Goal: Task Accomplishment & Management: Complete application form

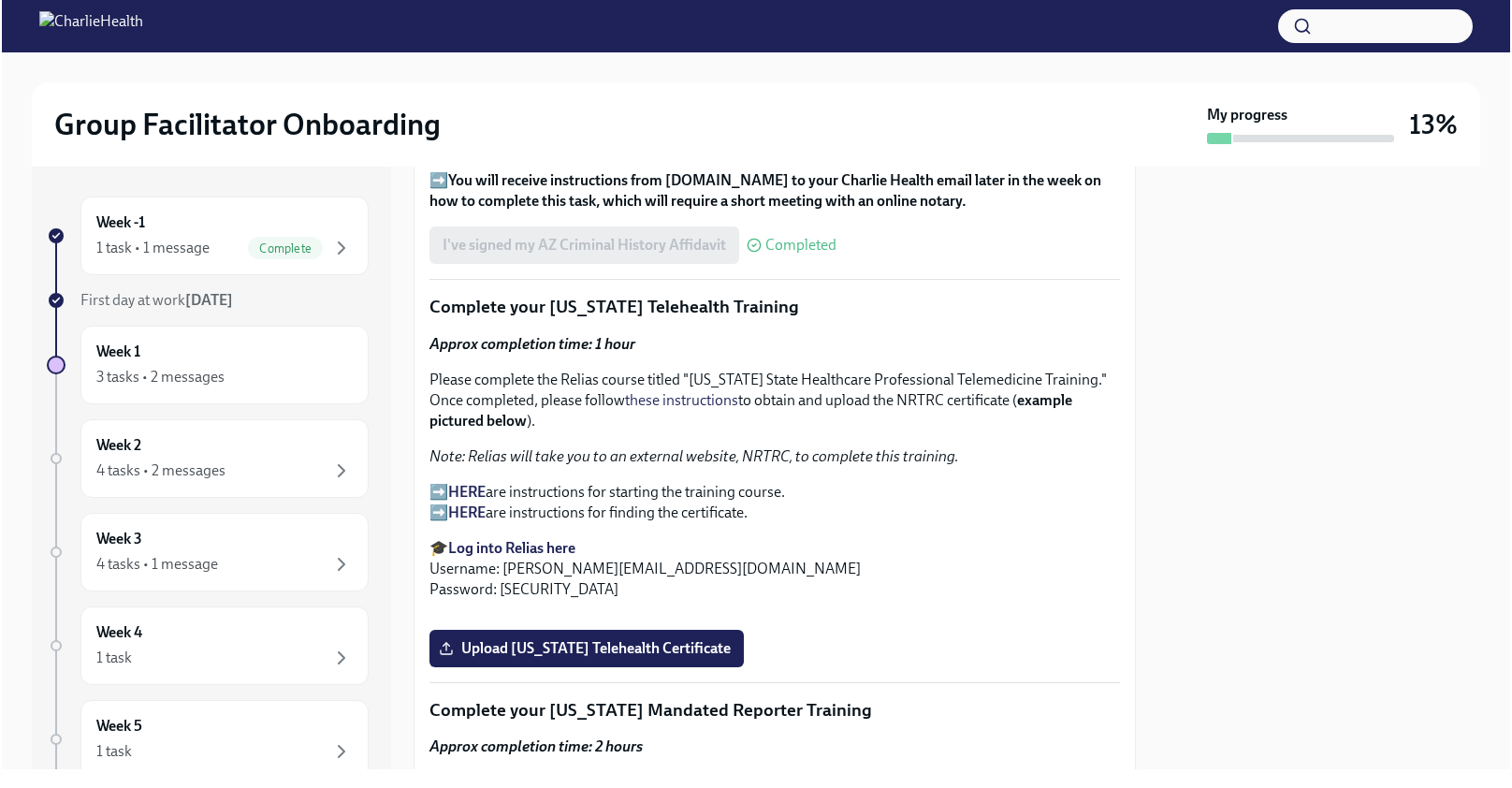
scroll to position [2500, 0]
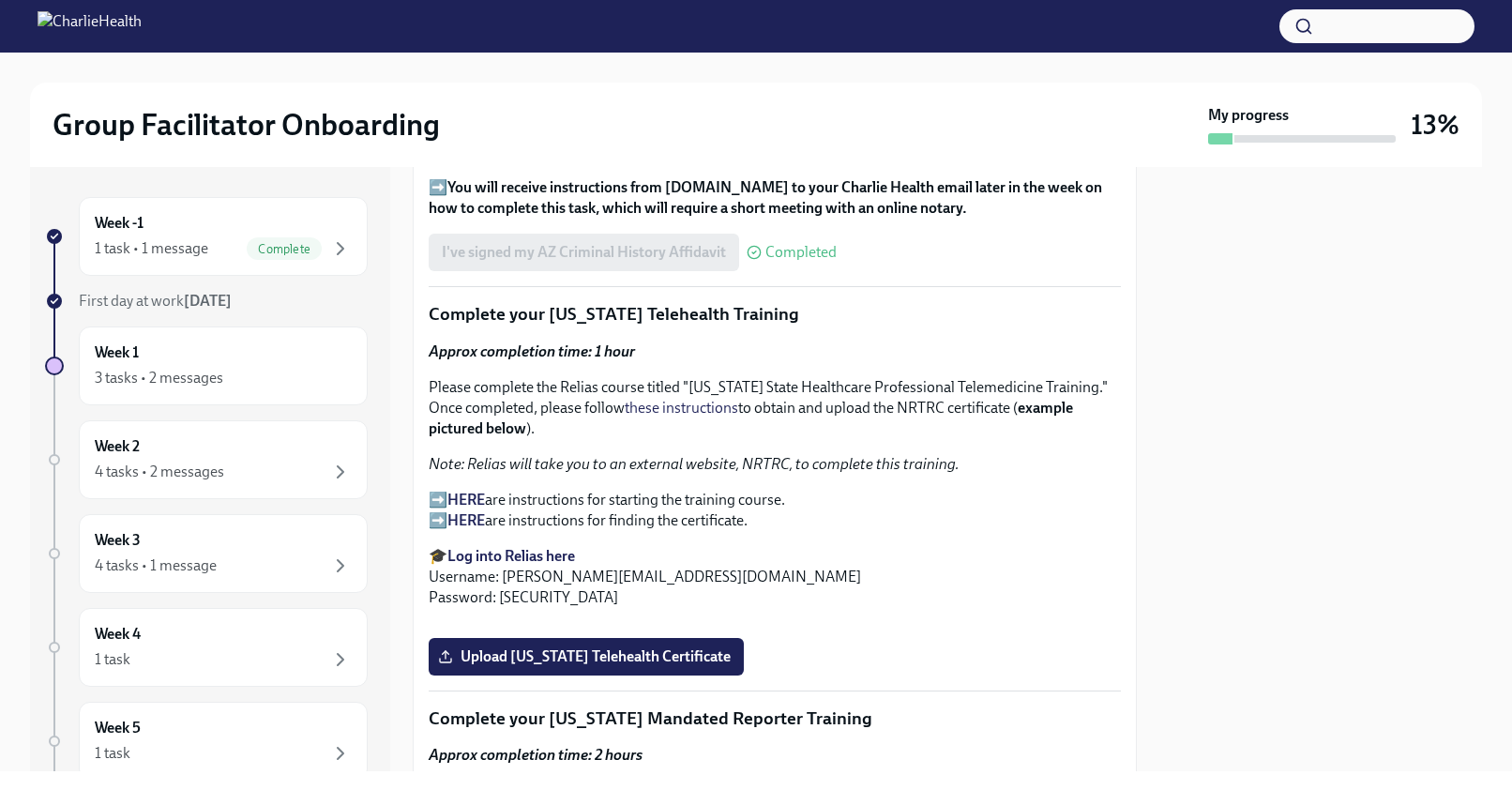
click at [532, 547] on strong "Log into Relias here" at bounding box center [512, 556] width 127 height 18
click at [462, 491] on strong "HERE" at bounding box center [466, 500] width 37 height 18
click at [479, 512] on strong "HERE" at bounding box center [466, 520] width 37 height 18
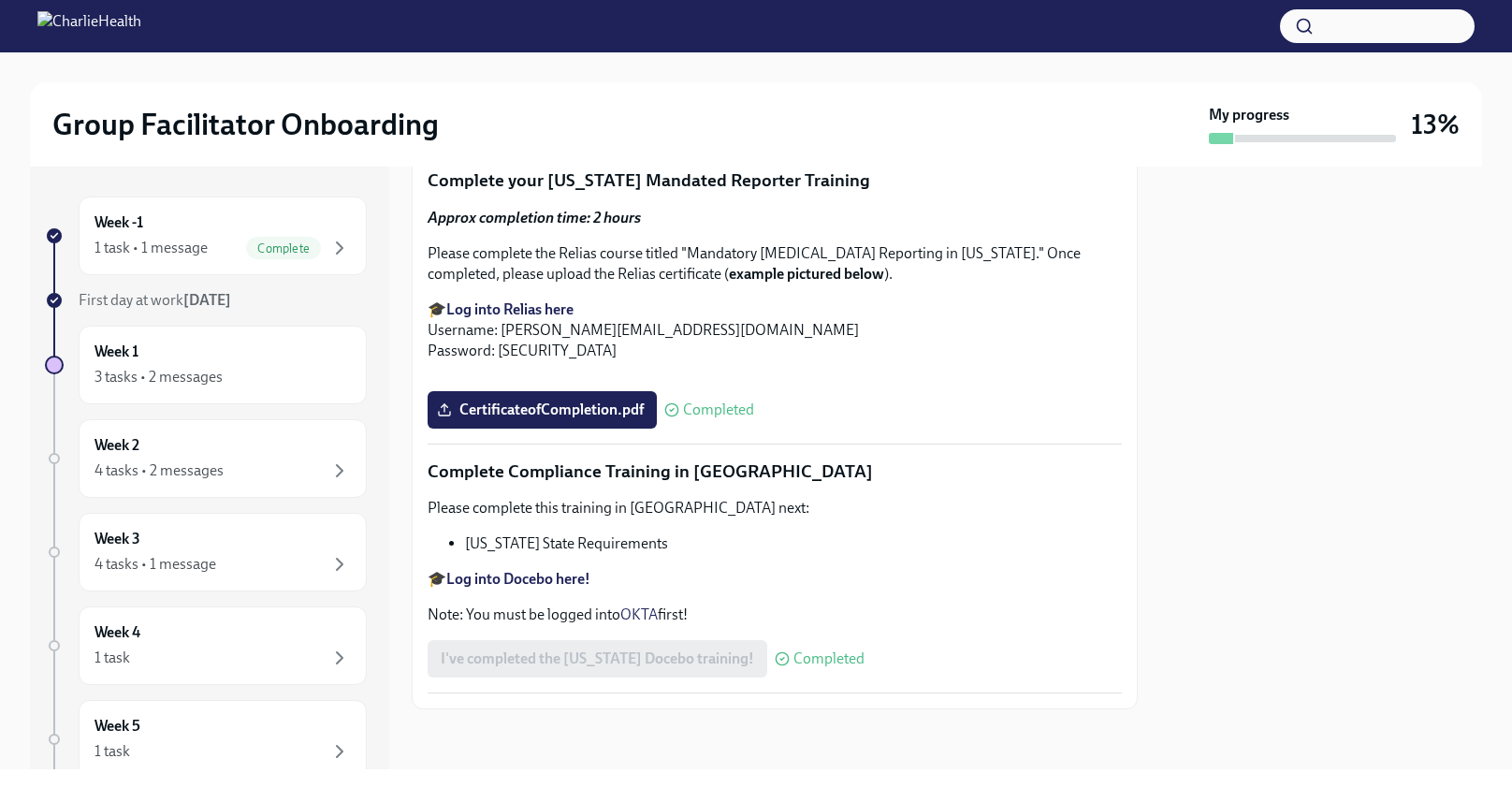
scroll to position [3305, 0]
click at [666, 138] on label "Upload [US_STATE] Telehealth Certificate" at bounding box center [584, 118] width 315 height 37
click at [0, 0] on input "Upload [US_STATE] Telehealth Certificate" at bounding box center [0, 0] width 0 height 0
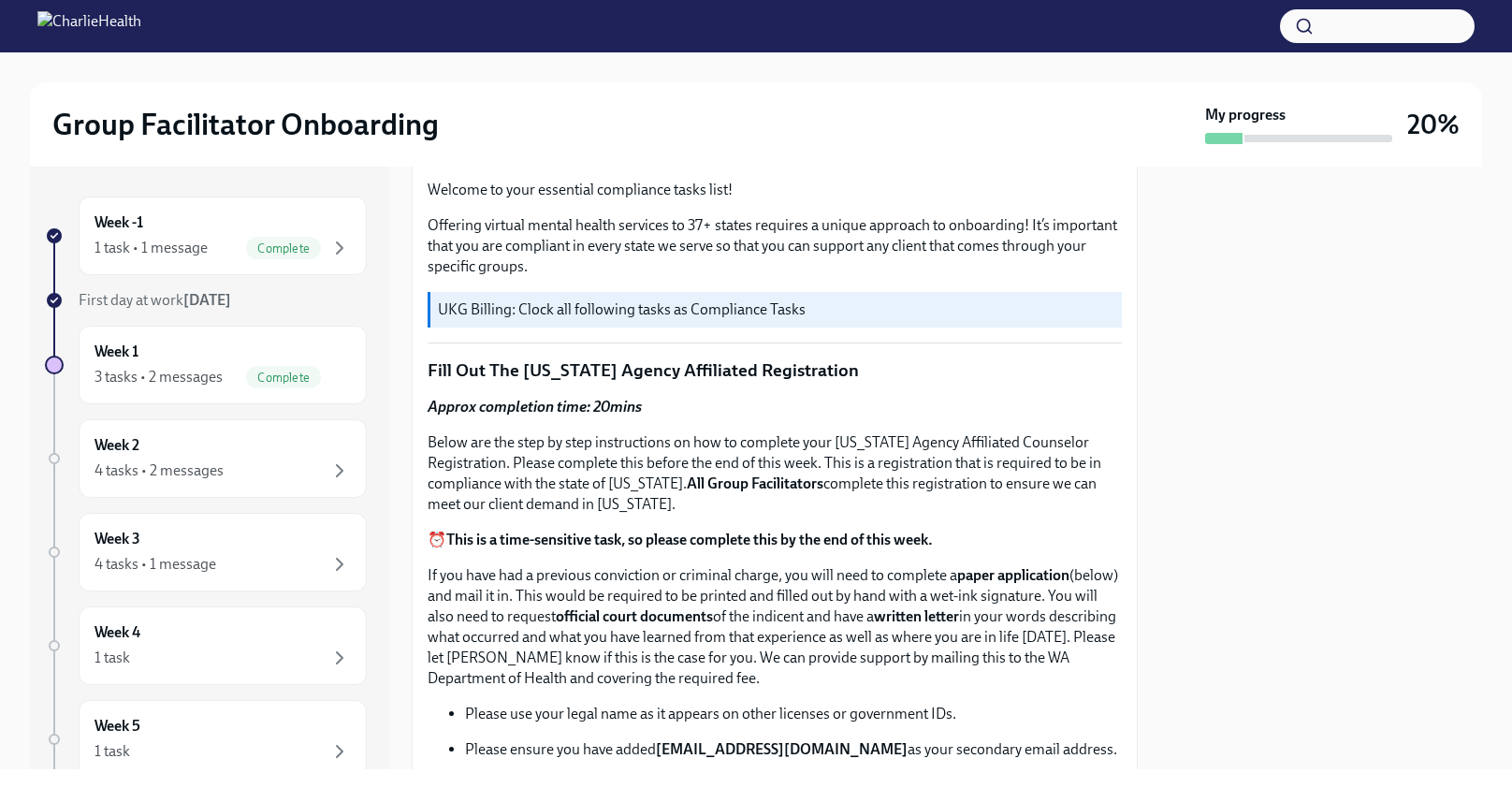
scroll to position [0, 0]
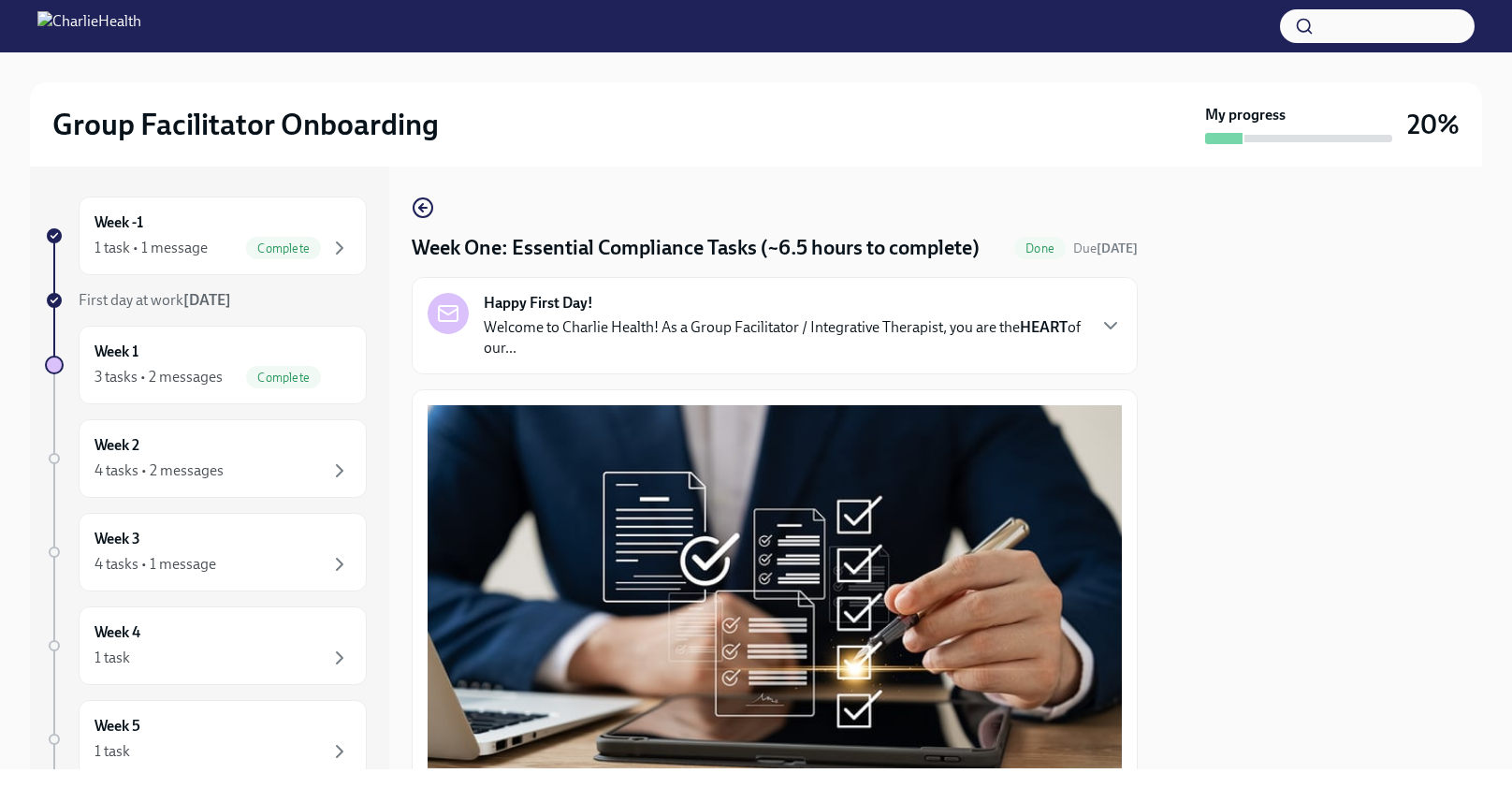
click at [1099, 317] on div "Happy First Day! Welcome to Charlie Health! As a Group Facilitator / Integrativ…" at bounding box center [774, 326] width 694 height 66
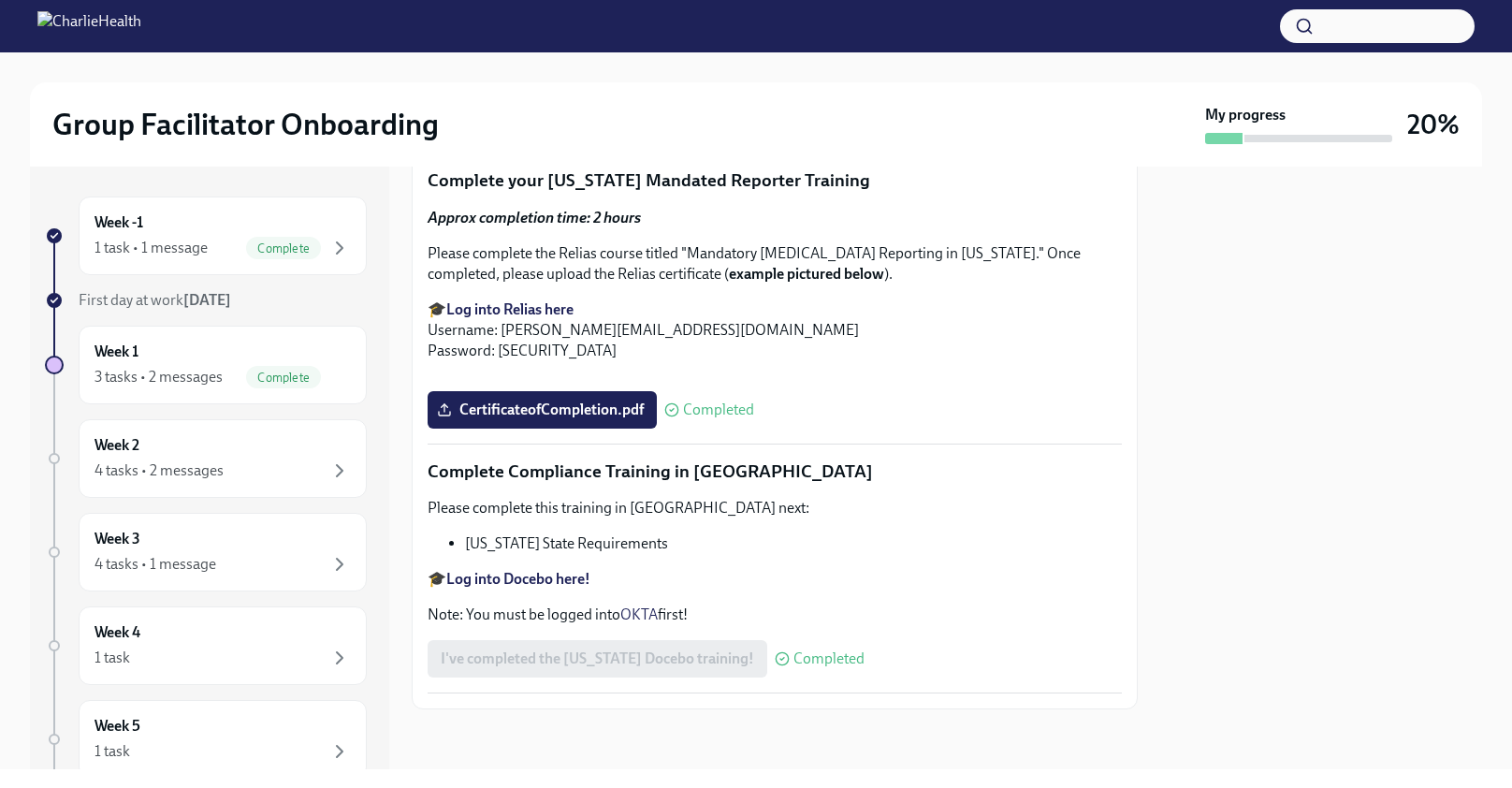
scroll to position [4702, 0]
click at [225, 342] on div "Week 1 3 tasks • 2 messages Complete" at bounding box center [223, 365] width 256 height 47
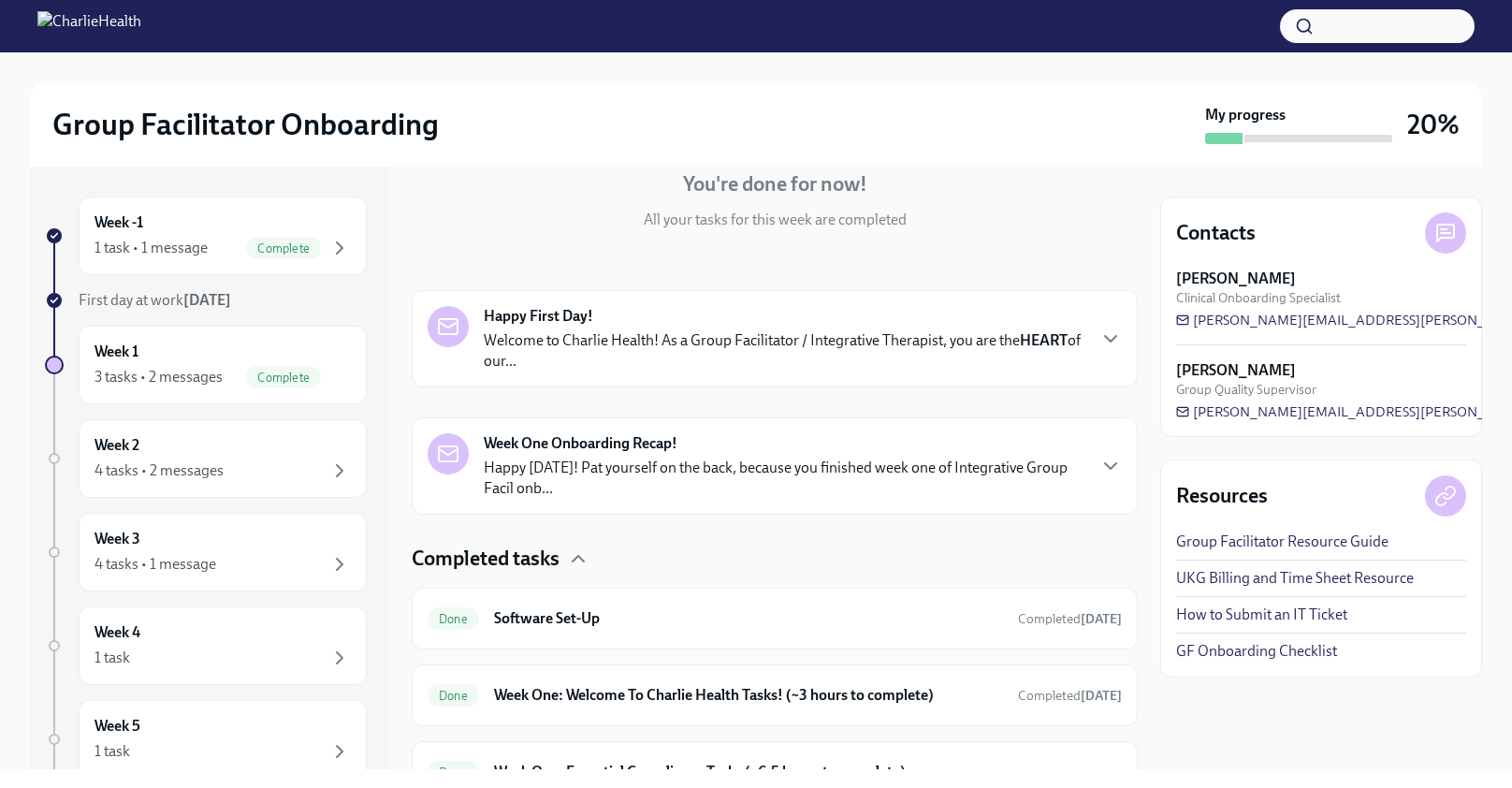
scroll to position [279, 0]
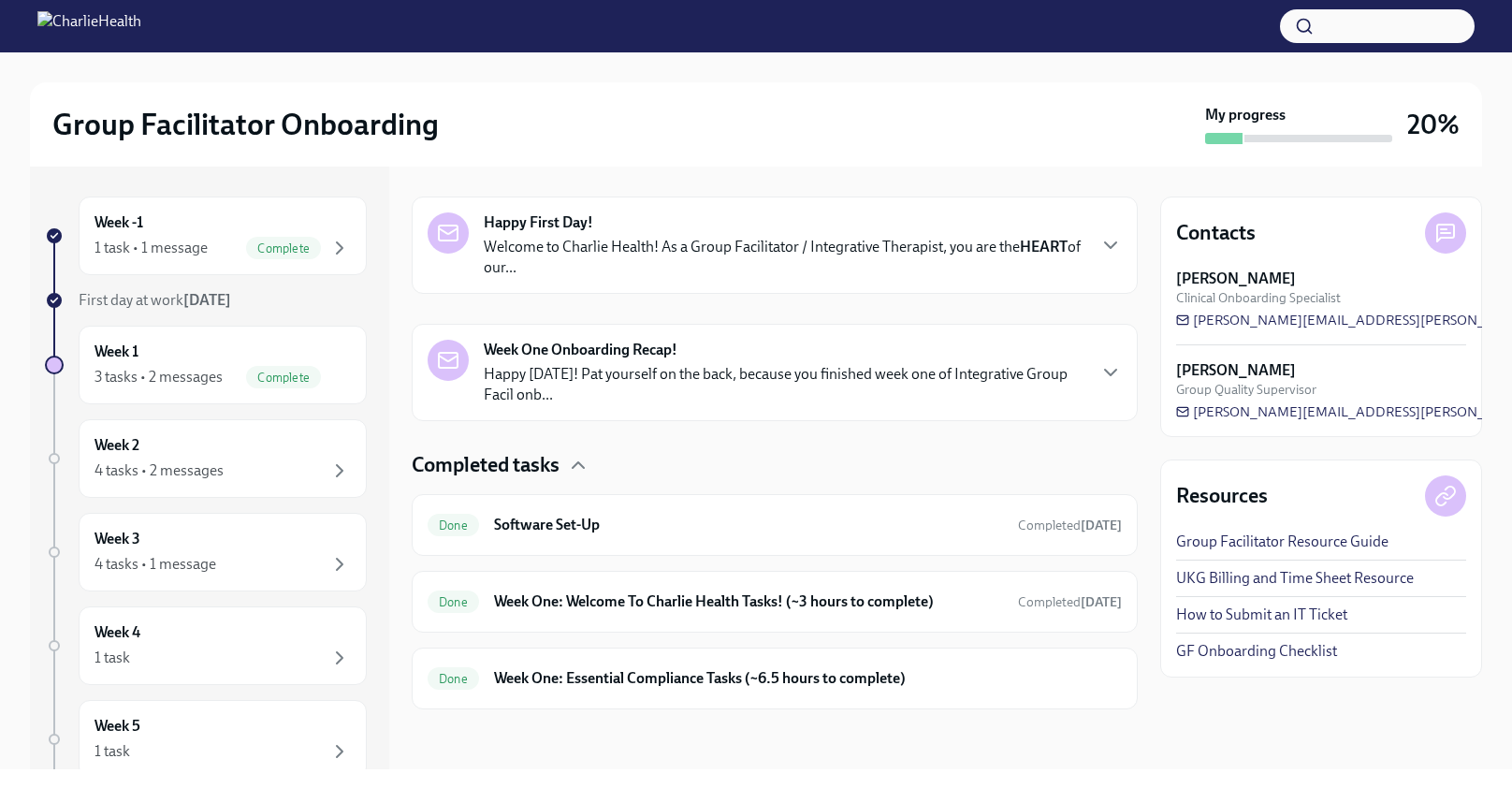
click at [1113, 359] on div "Week One Onboarding Recap! Happy Friday! Pat yourself on the back, because you …" at bounding box center [774, 372] width 694 height 66
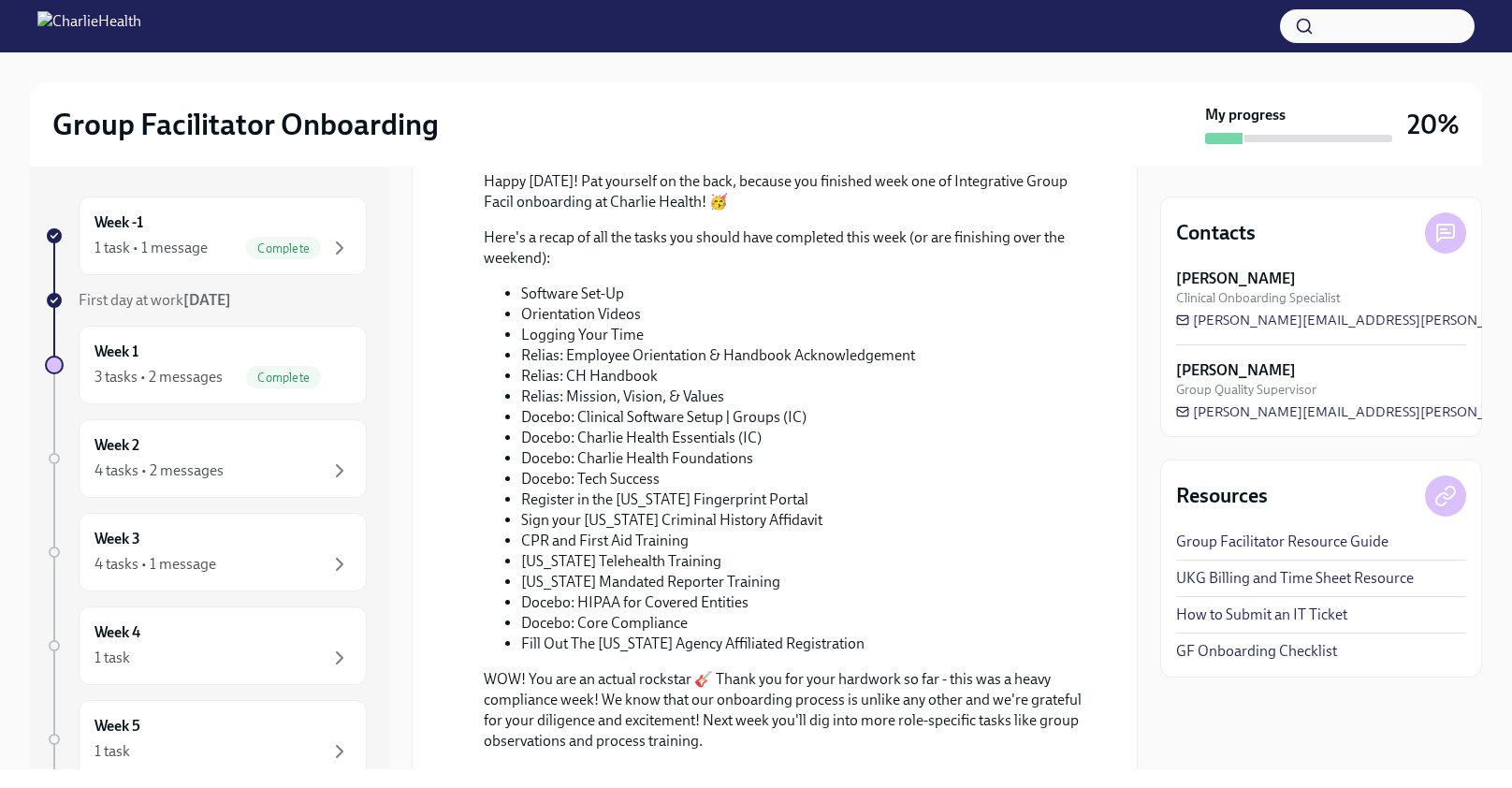
scroll to position [890, 0]
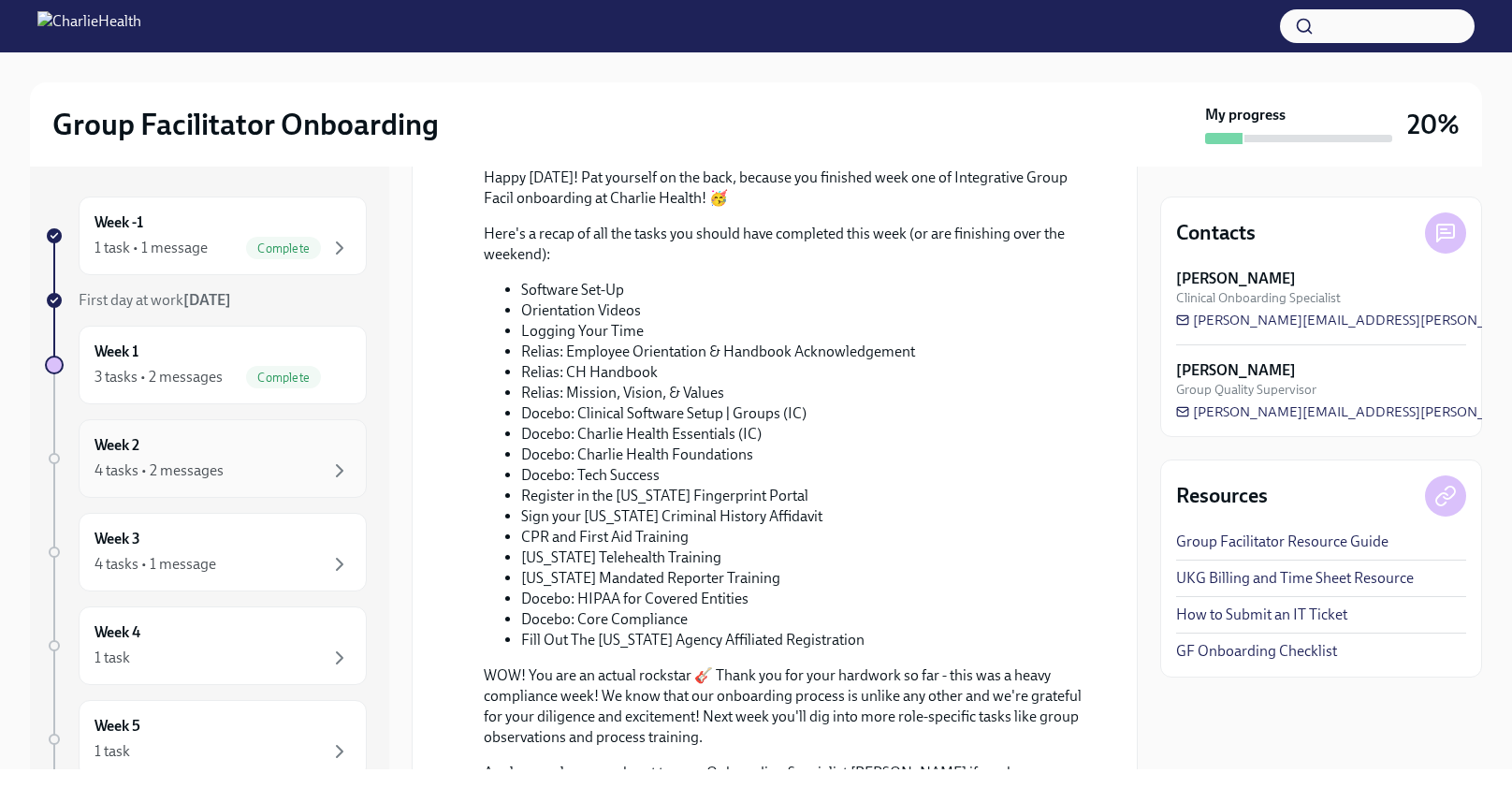
click at [237, 465] on div "4 tasks • 2 messages" at bounding box center [223, 470] width 256 height 22
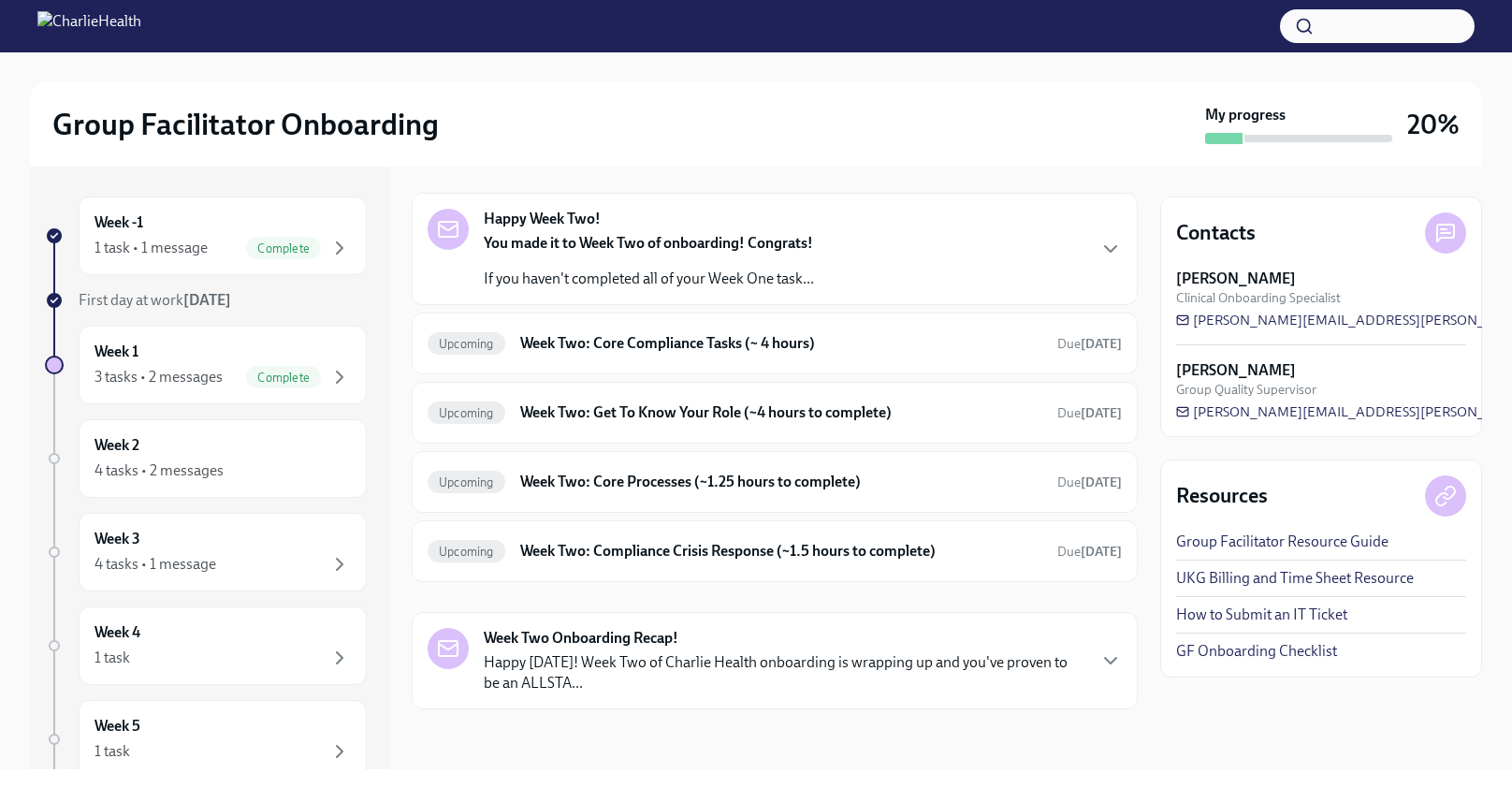
click at [989, 248] on div "Happy Week Two! You made it to Week Two of onboarding! Congrats! If you haven't…" at bounding box center [774, 248] width 694 height 80
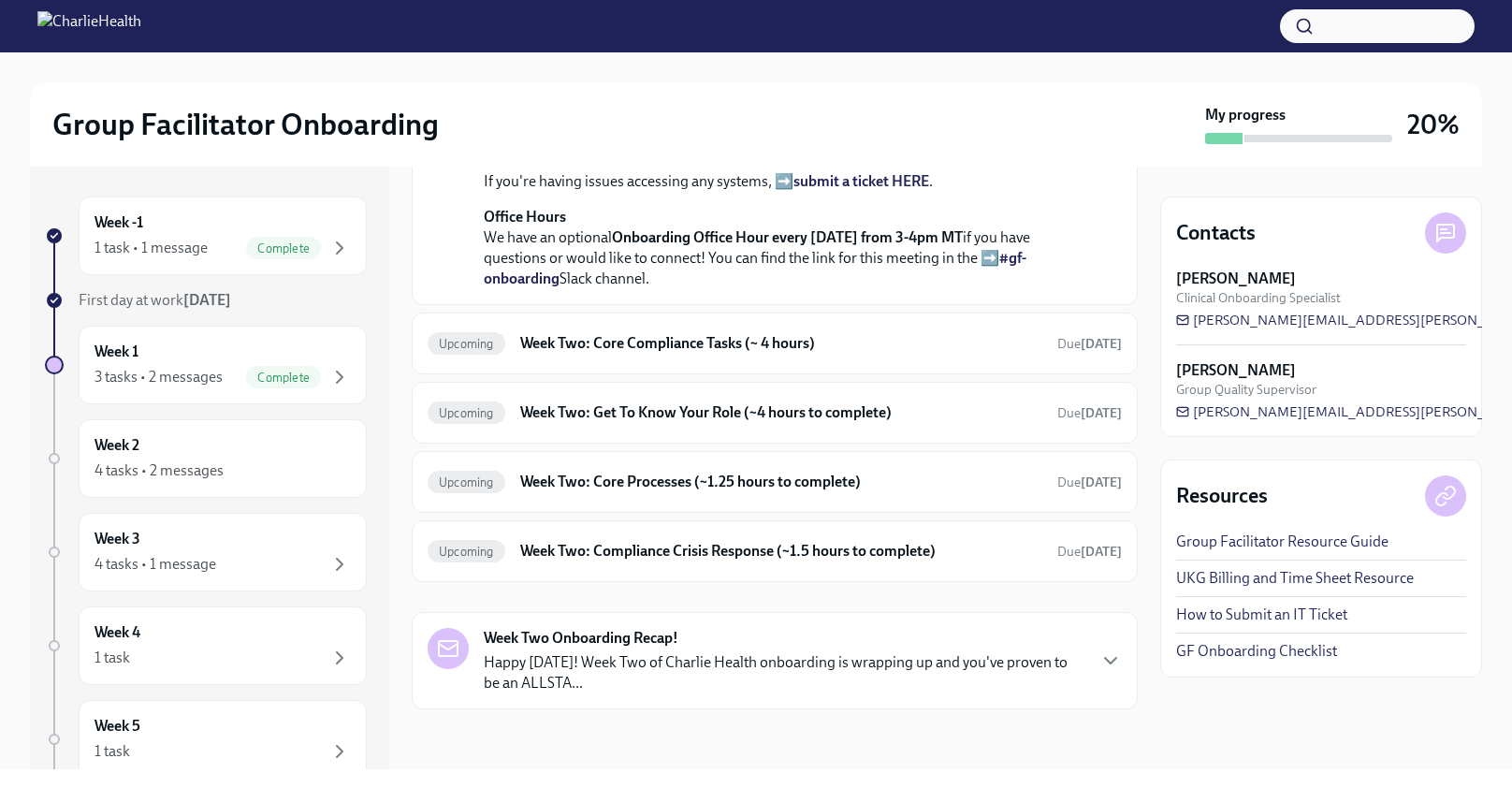
scroll to position [667, 0]
click at [862, 359] on div "Upcoming Week Two: Core Compliance Tasks (~ 4 hours) Due in 7 days" at bounding box center [774, 343] width 694 height 30
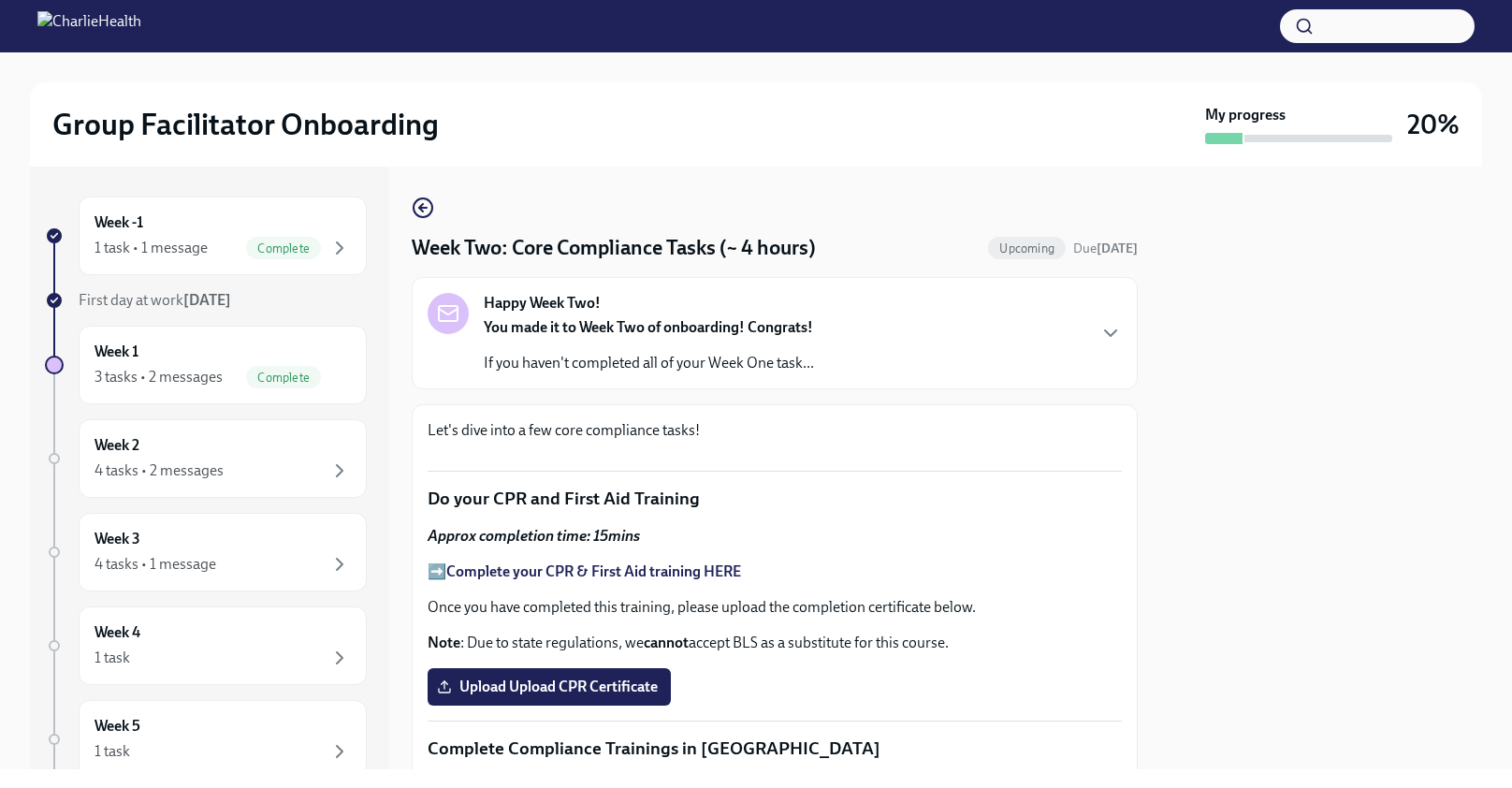
click at [608, 336] on strong "You made it to Week Two of onboarding! Congrats!" at bounding box center [648, 327] width 329 height 18
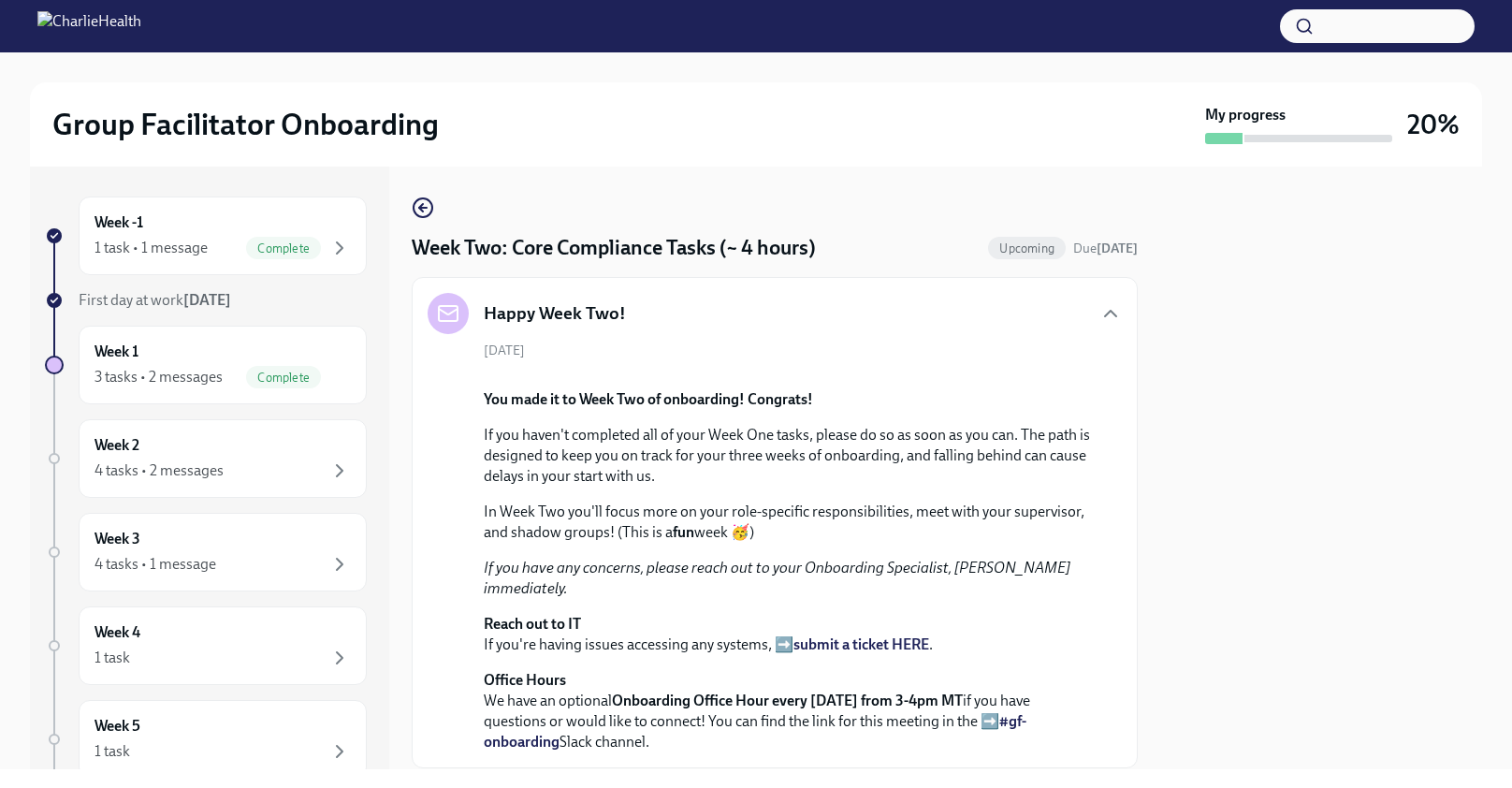
click at [1125, 313] on div "Happy Week Two! September 15th You made it to Week Two of onboarding! Congrats!…" at bounding box center [774, 522] width 726 height 492
click at [1107, 314] on icon "button" at bounding box center [1109, 314] width 11 height 6
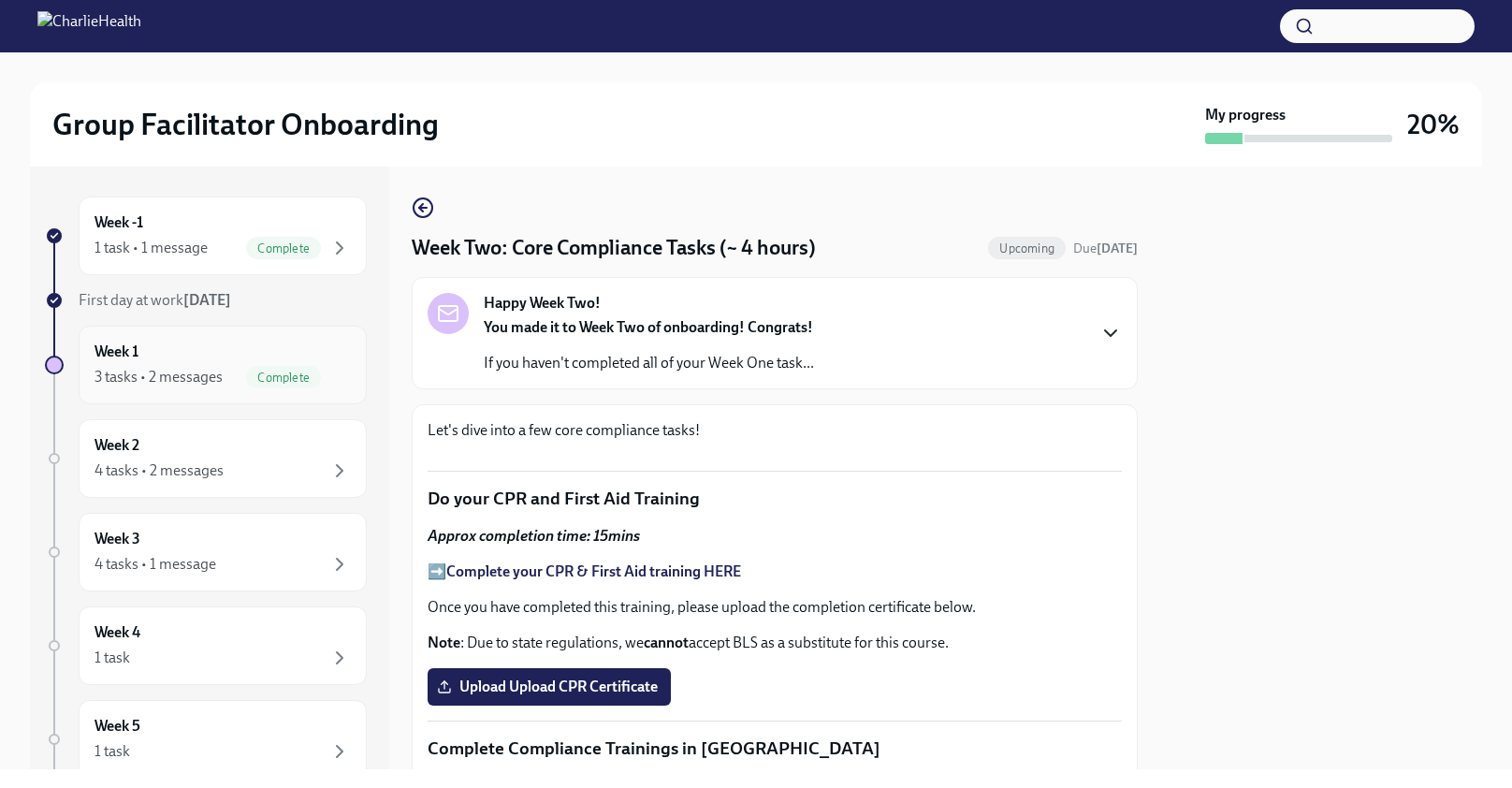
click at [201, 377] on div "3 tasks • 2 messages" at bounding box center [158, 376] width 128 height 21
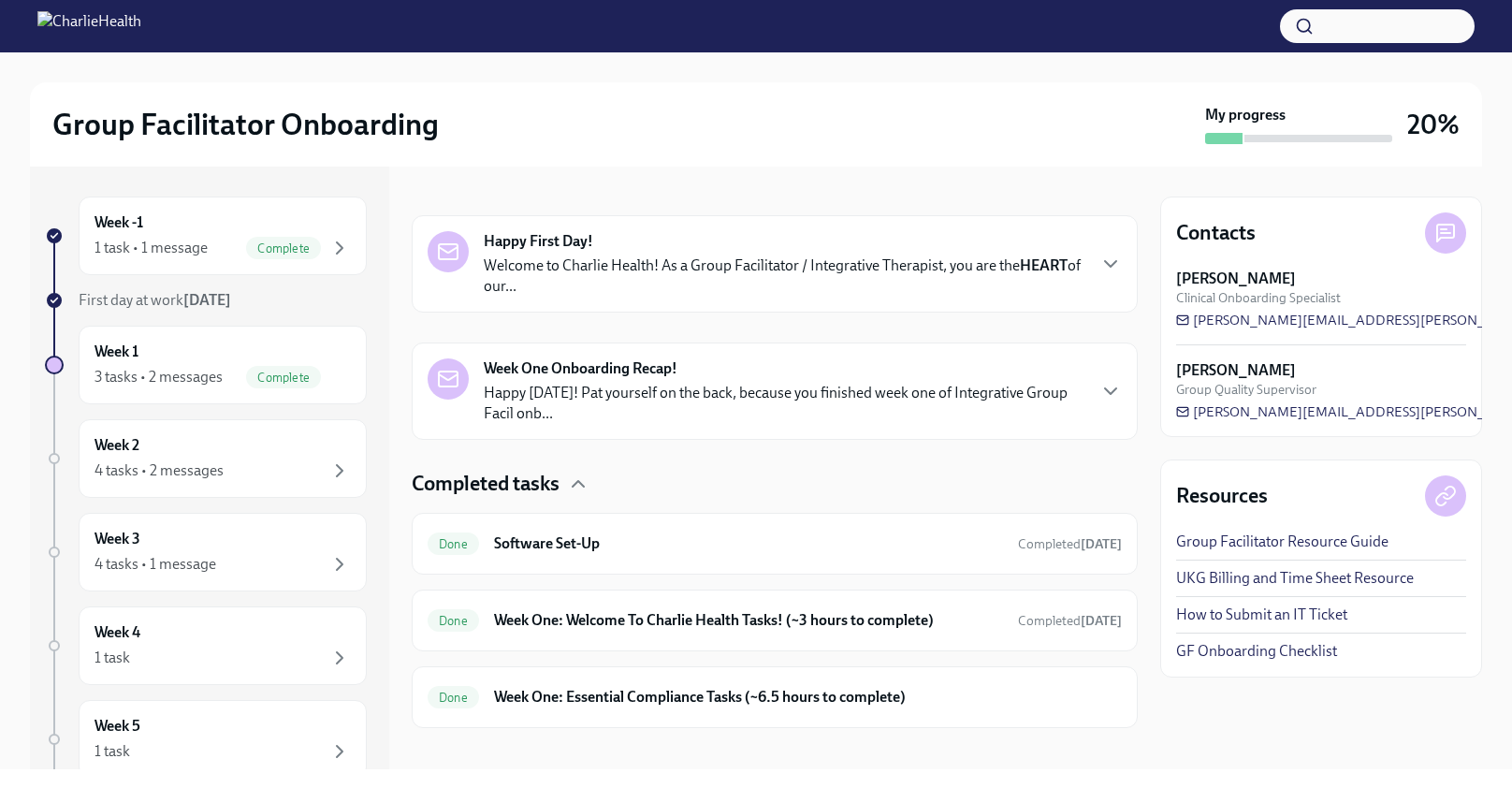
scroll to position [279, 0]
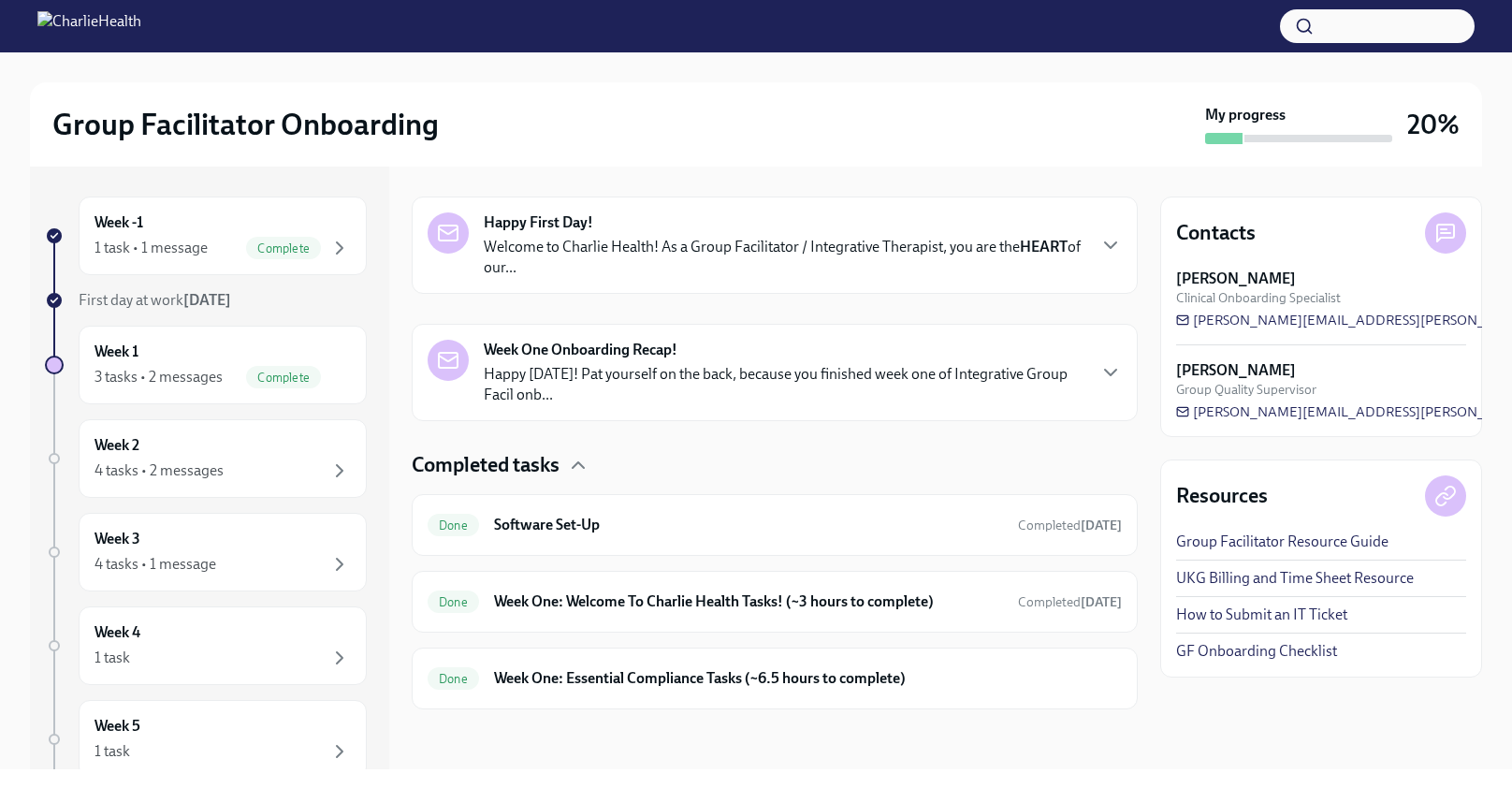
click at [692, 246] on p "Welcome to Charlie Health! As a Group Facilitator / Integrative Therapist, you …" at bounding box center [784, 257] width 600 height 41
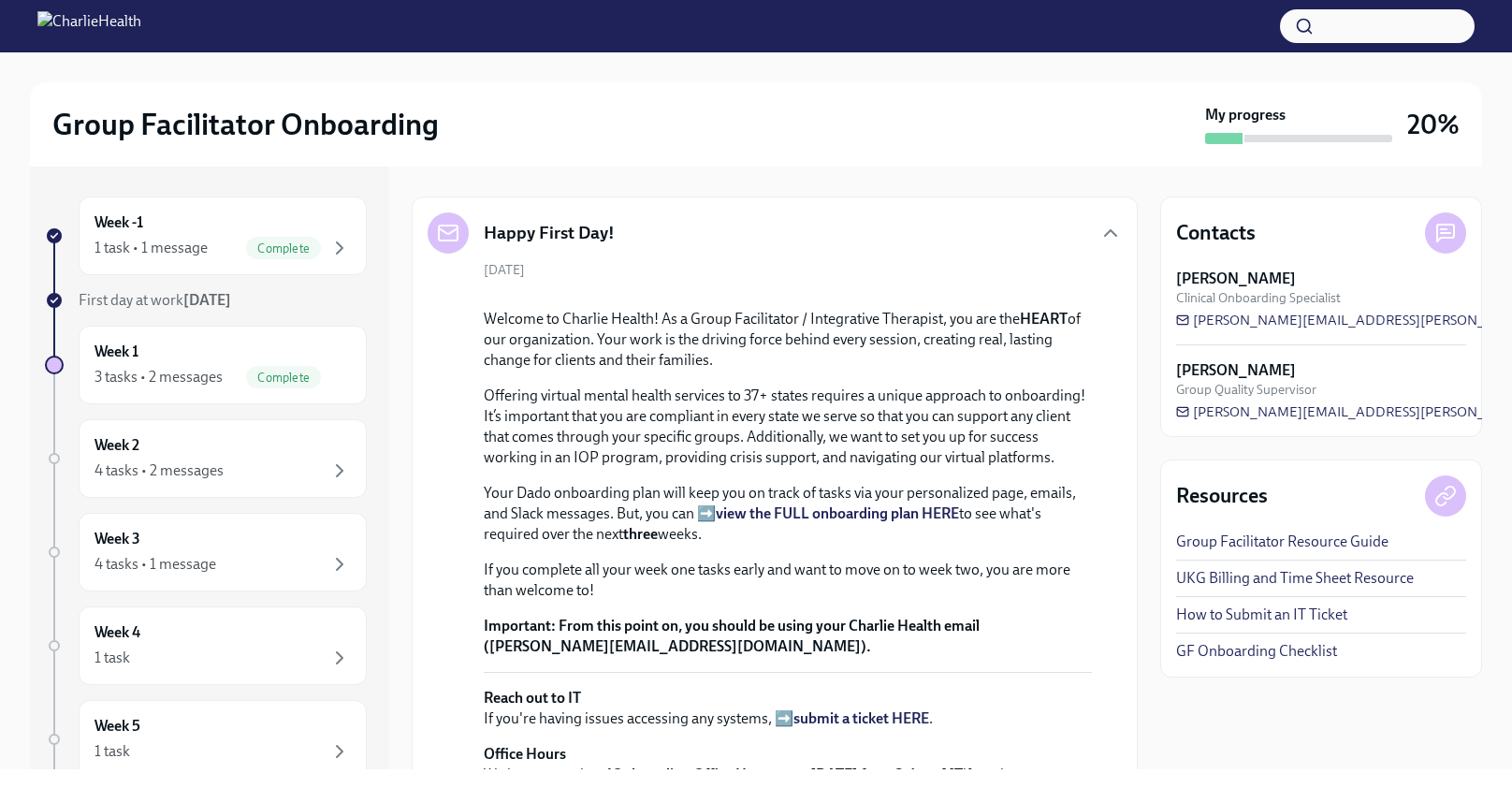
click at [692, 246] on div "Happy First Day!" at bounding box center [774, 233] width 694 height 41
click at [1095, 232] on div "Happy First Day!" at bounding box center [774, 233] width 694 height 41
click at [1109, 235] on icon "button" at bounding box center [1110, 233] width 22 height 22
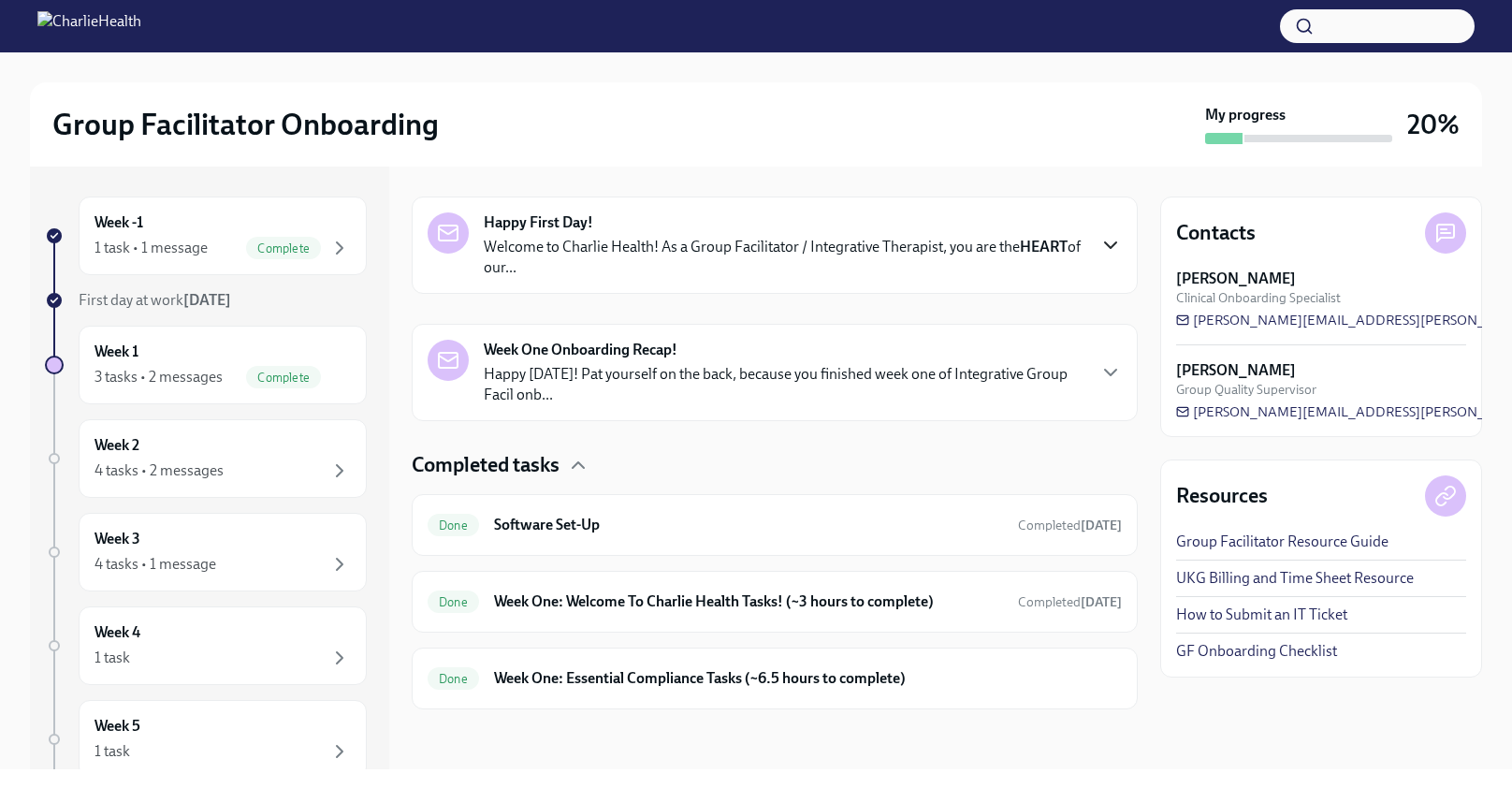
click at [1111, 372] on icon "button" at bounding box center [1110, 372] width 22 height 22
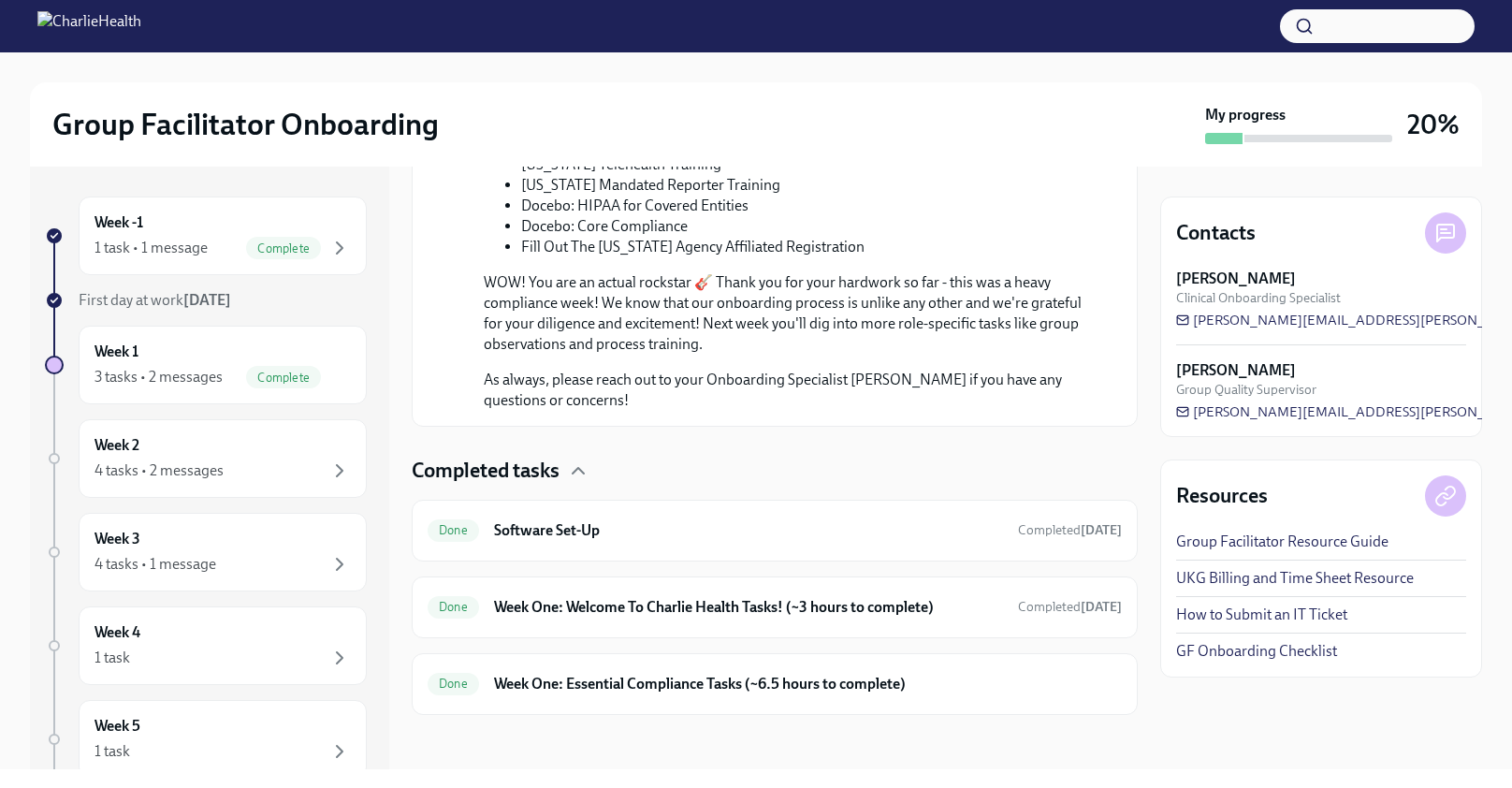
scroll to position [1288, 0]
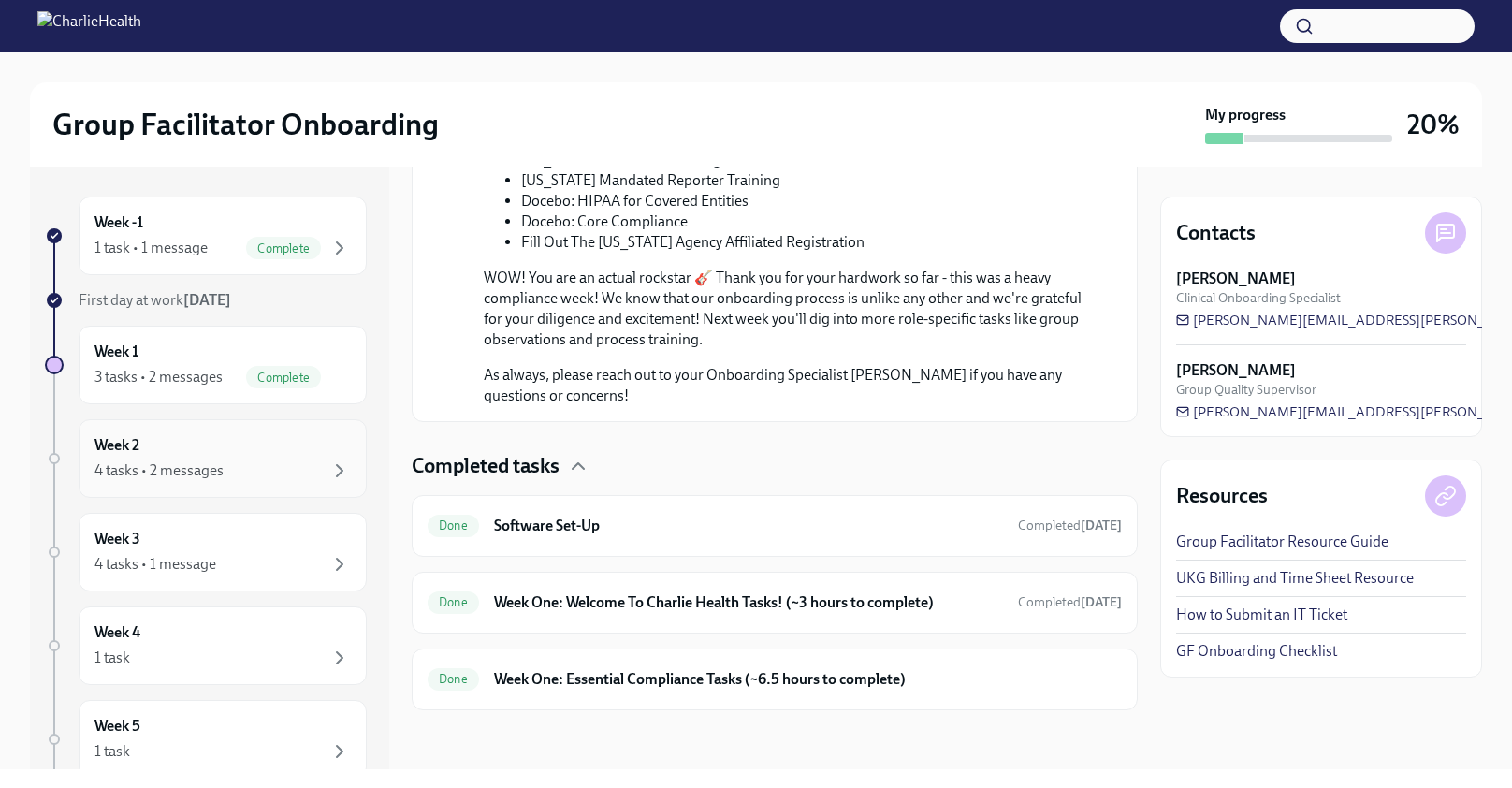
click at [226, 460] on div "4 tasks • 2 messages" at bounding box center [223, 470] width 256 height 22
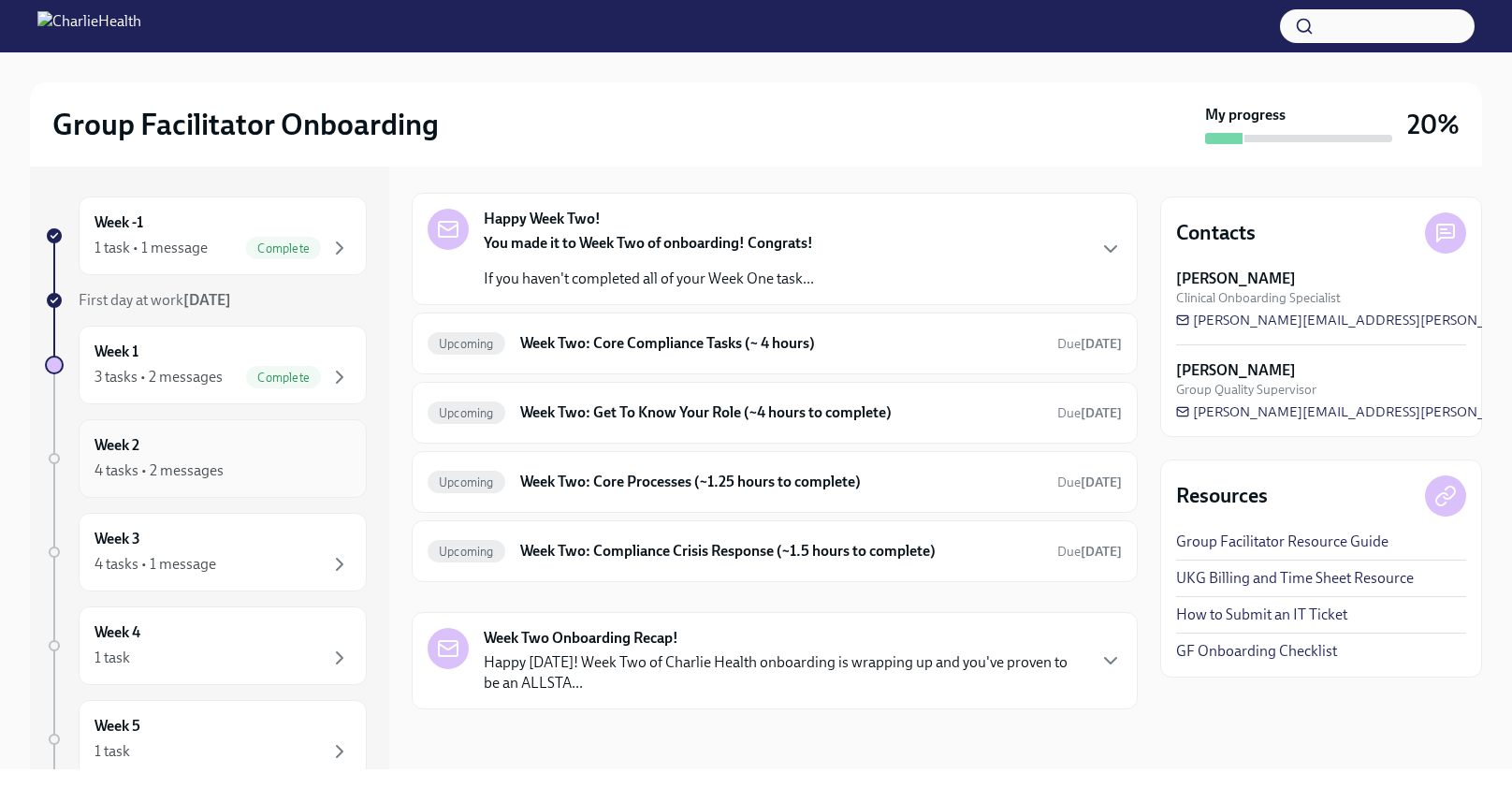
scroll to position [60, 0]
click at [976, 346] on h6 "Week Two: Core Compliance Tasks (~ 4 hours)" at bounding box center [781, 343] width 522 height 21
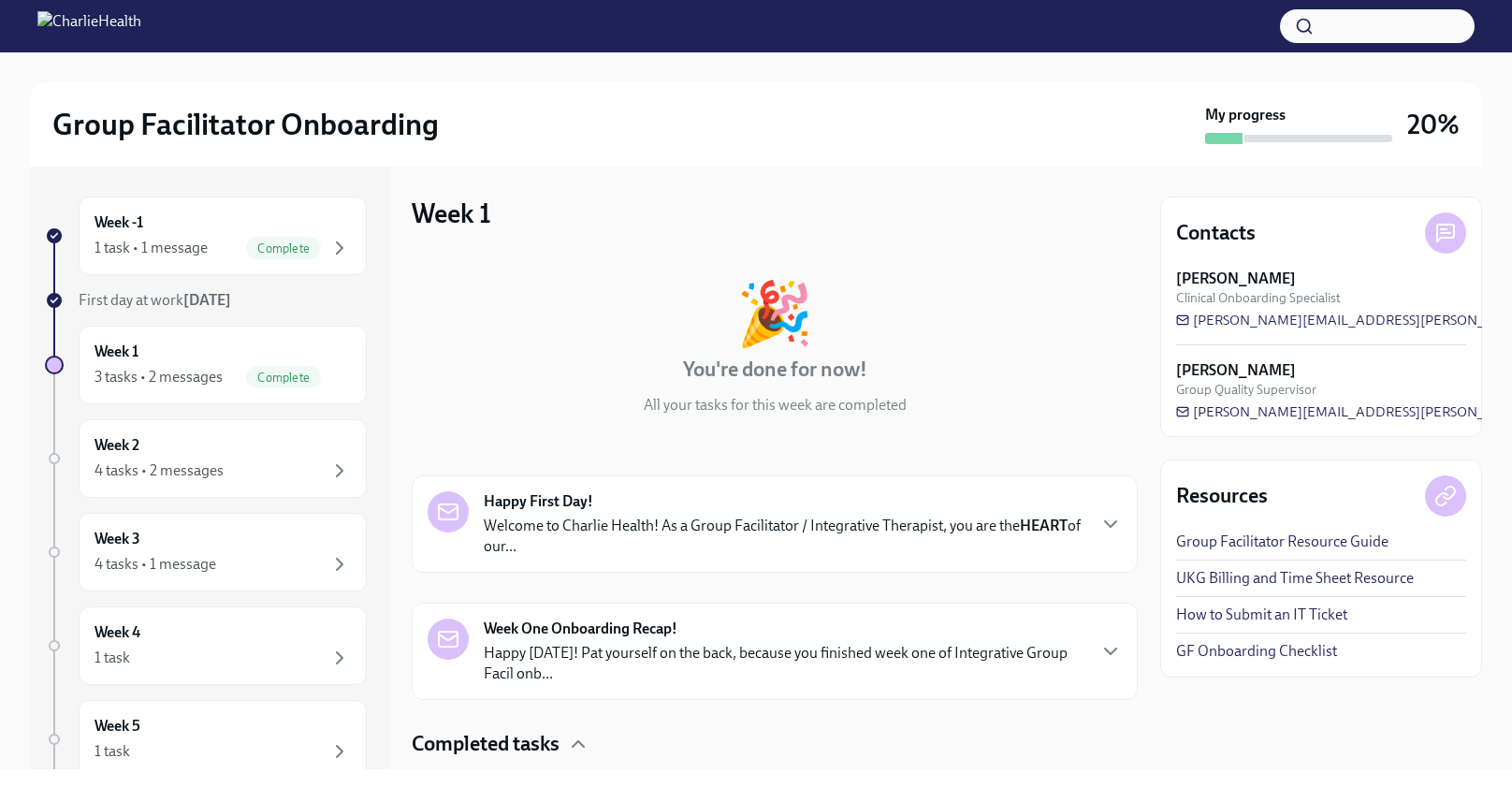
scroll to position [279, 0]
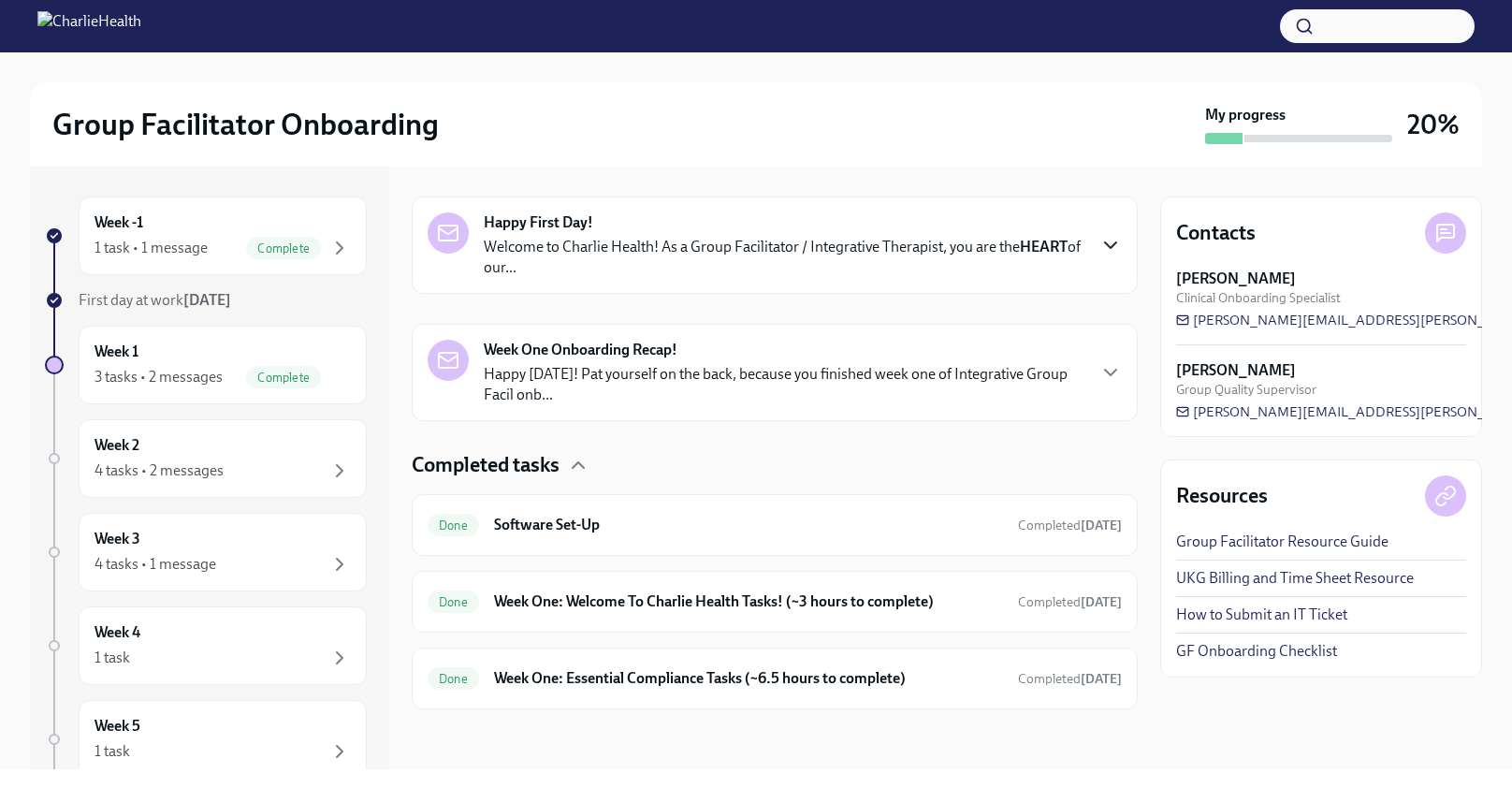
click at [1102, 243] on icon "button" at bounding box center [1110, 244] width 22 height 22
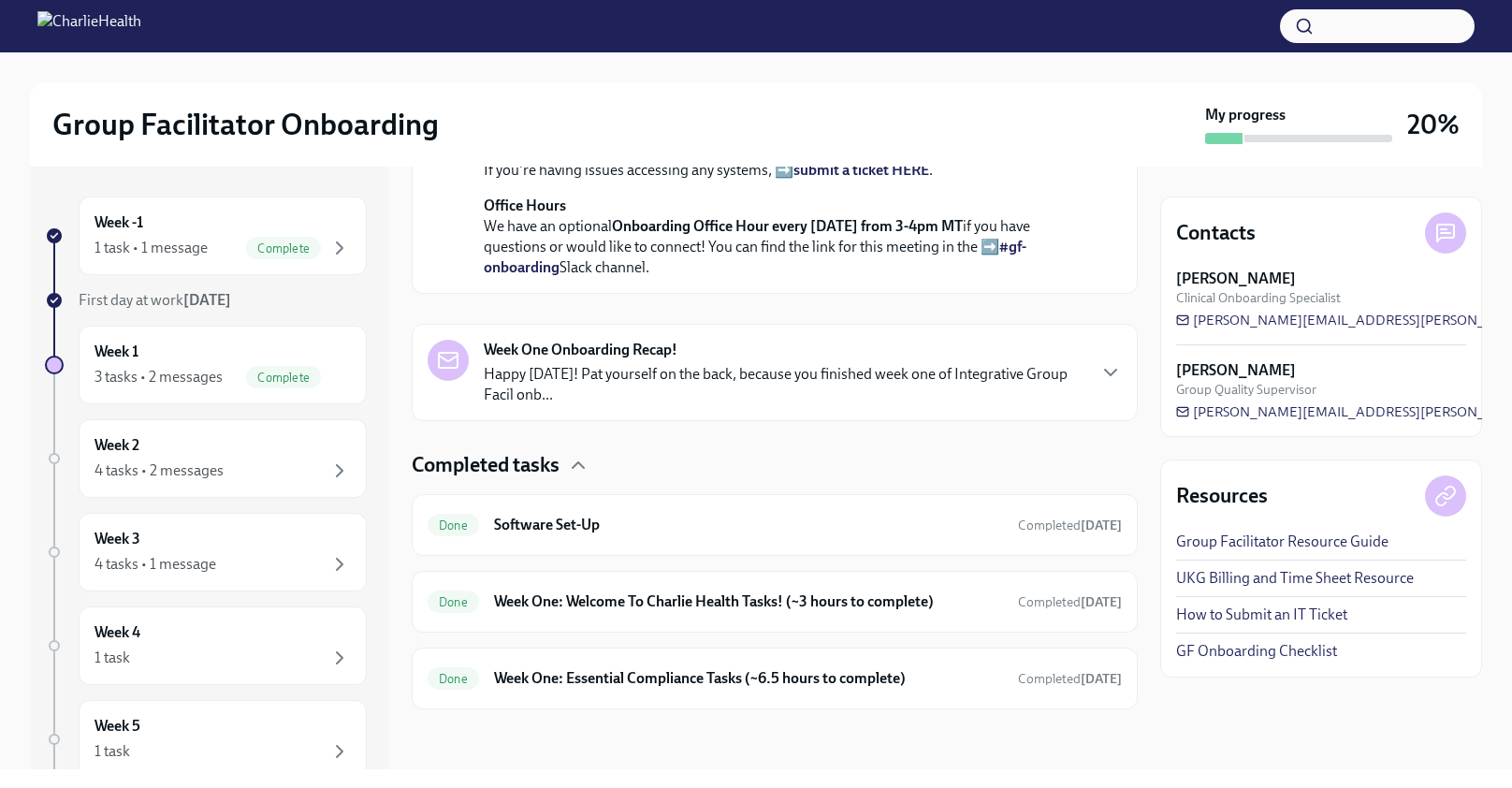
scroll to position [1083, 0]
click at [717, 616] on div "Done Week One: Welcome To Charlie Health Tasks! (~3 hours to complete) Complete…" at bounding box center [774, 601] width 694 height 30
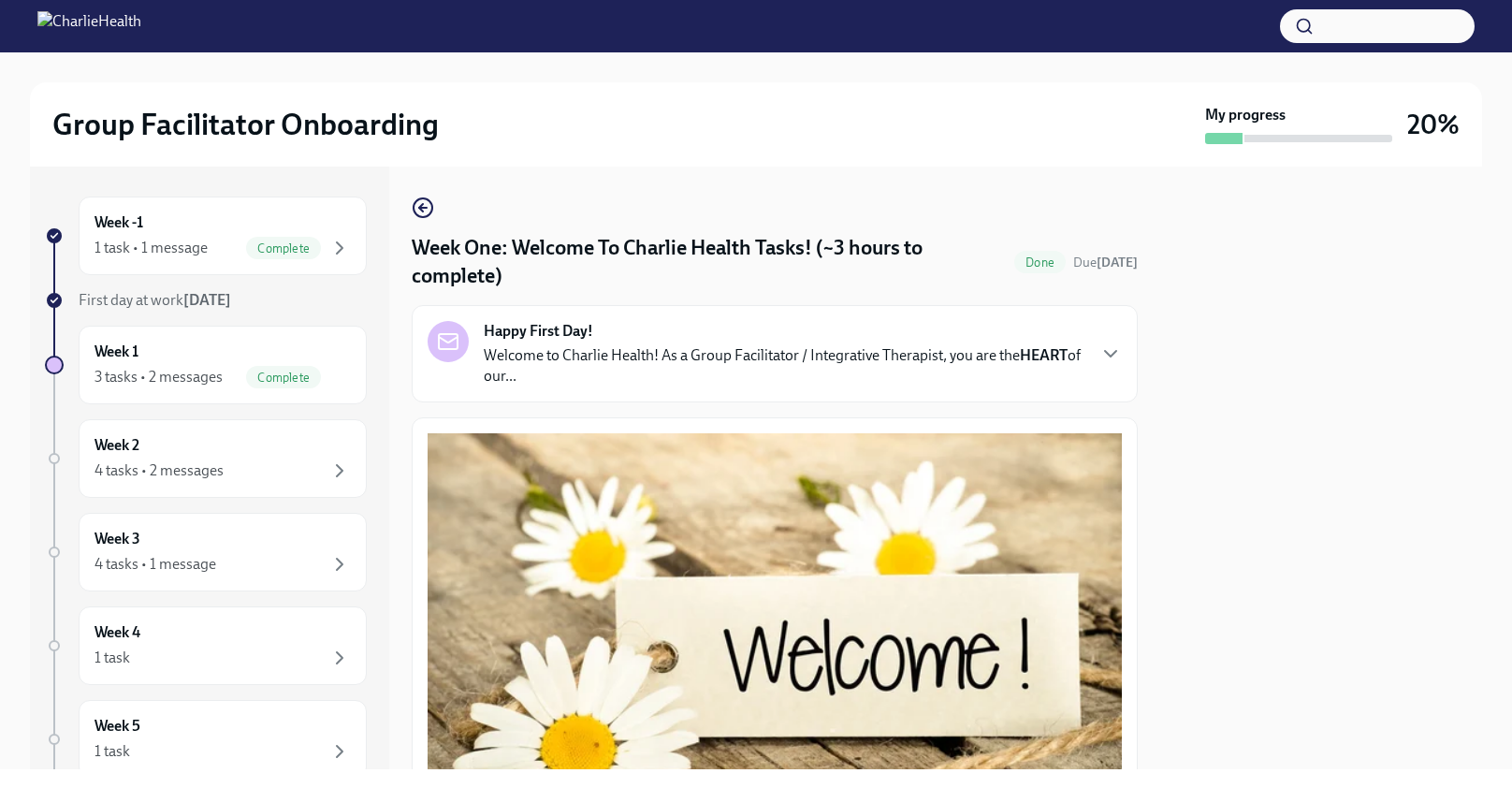
click at [1089, 357] on div "Happy First Day! Welcome to Charlie Health! As a Group Facilitator / Integrativ…" at bounding box center [774, 353] width 694 height 66
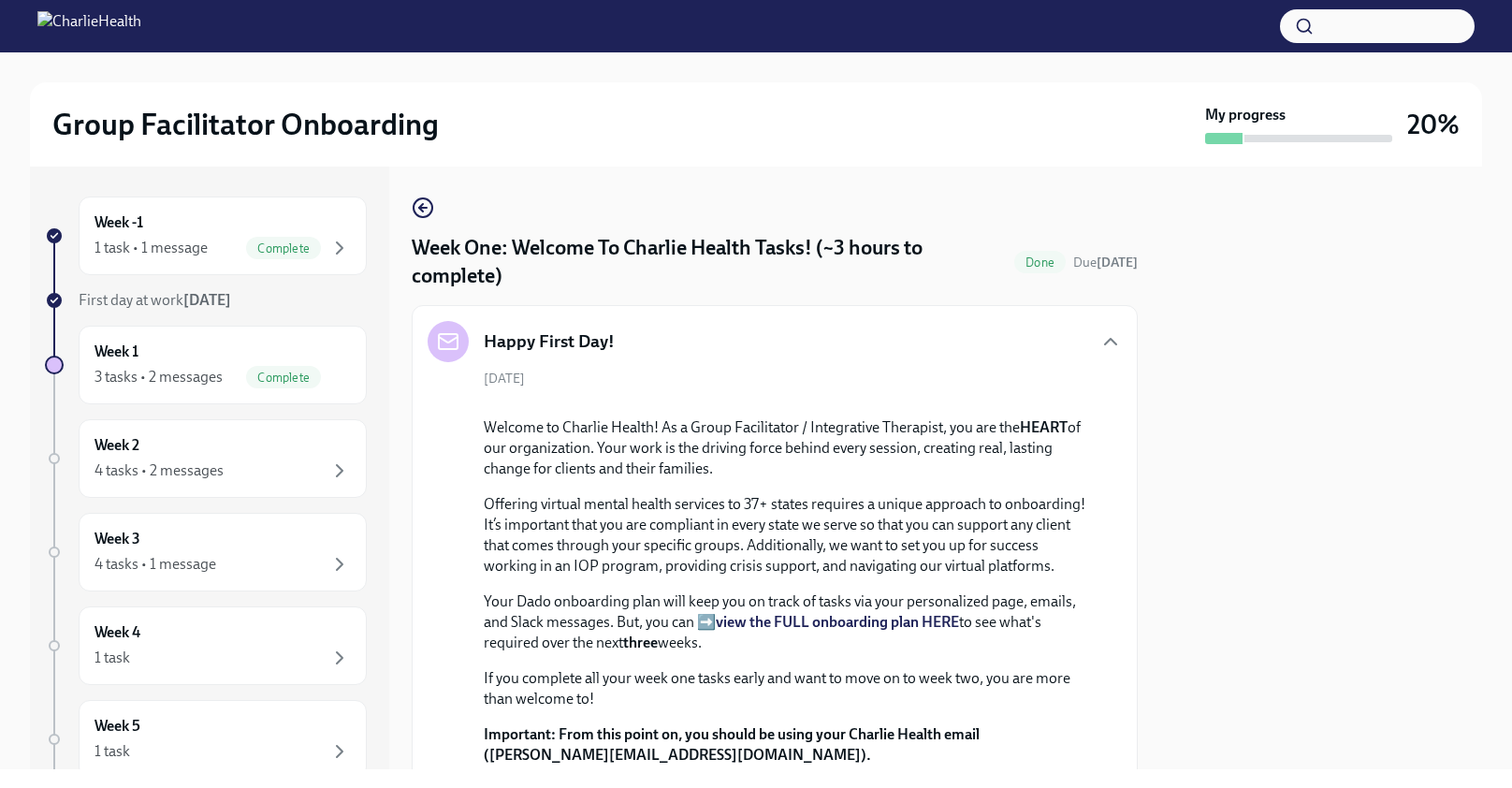
click at [1089, 357] on div "Happy First Day!" at bounding box center [774, 341] width 694 height 41
click at [1109, 337] on icon "button" at bounding box center [1110, 341] width 22 height 22
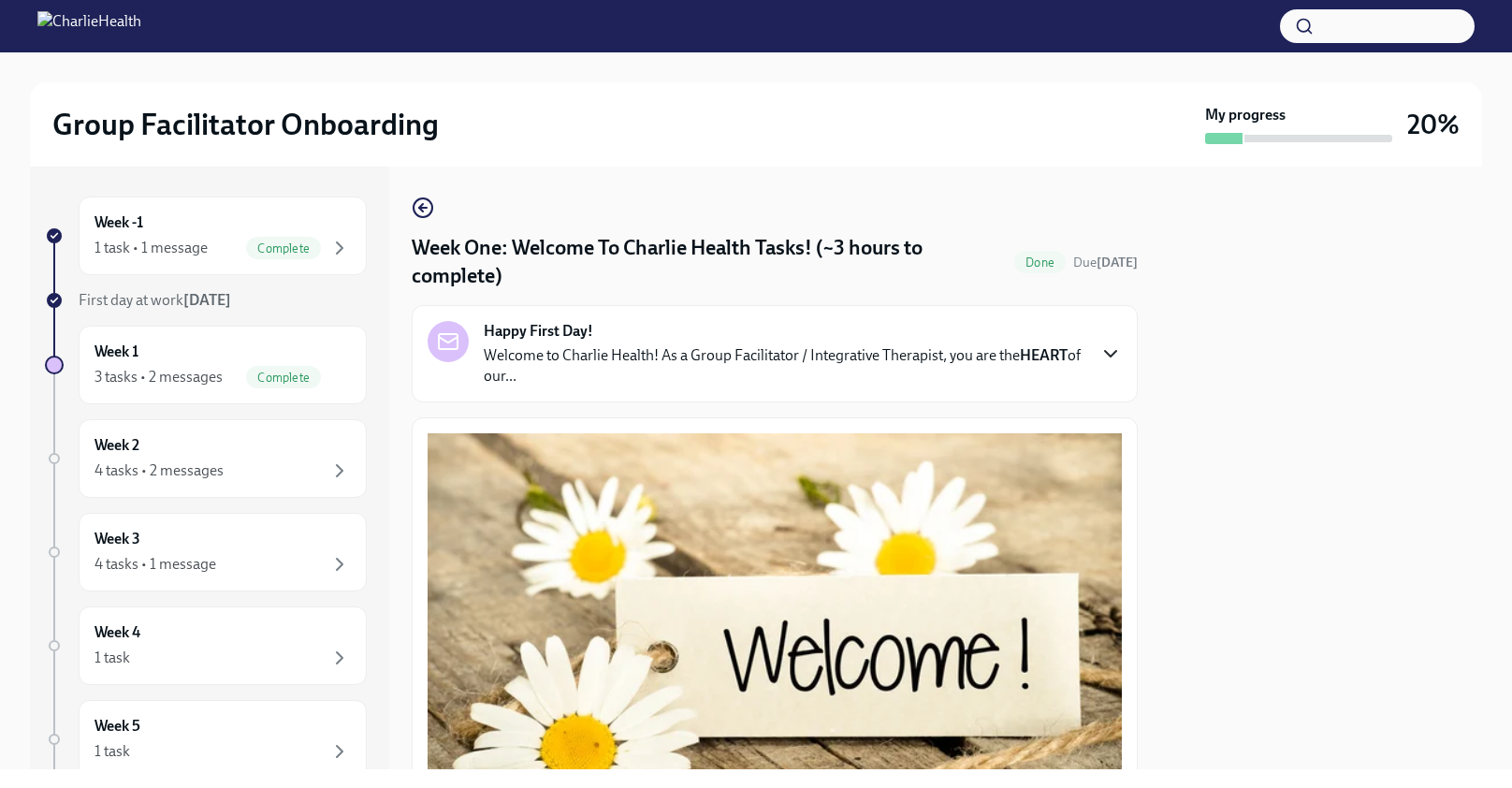
click at [424, 210] on icon "button" at bounding box center [422, 207] width 22 height 22
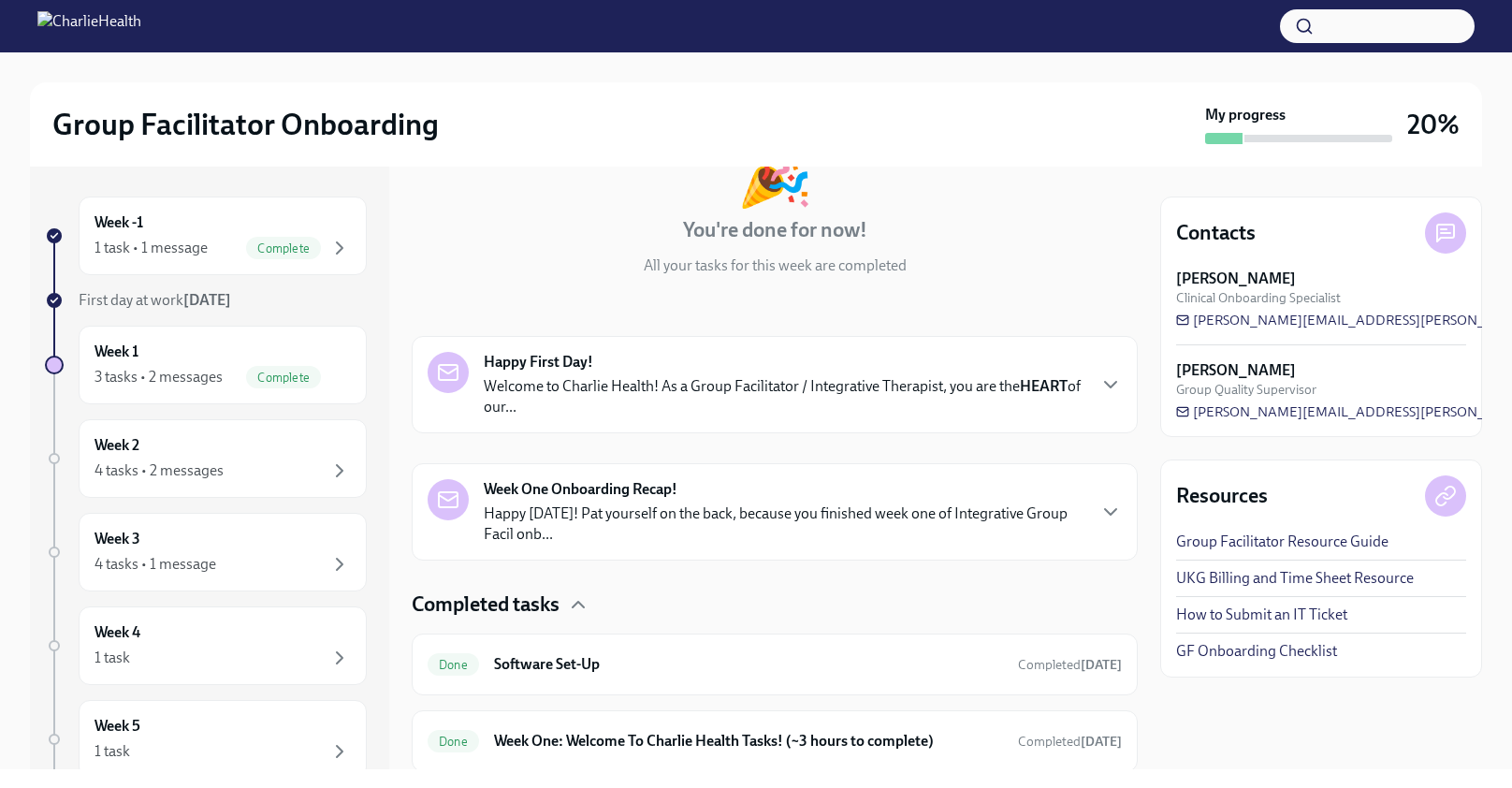
scroll to position [279, 0]
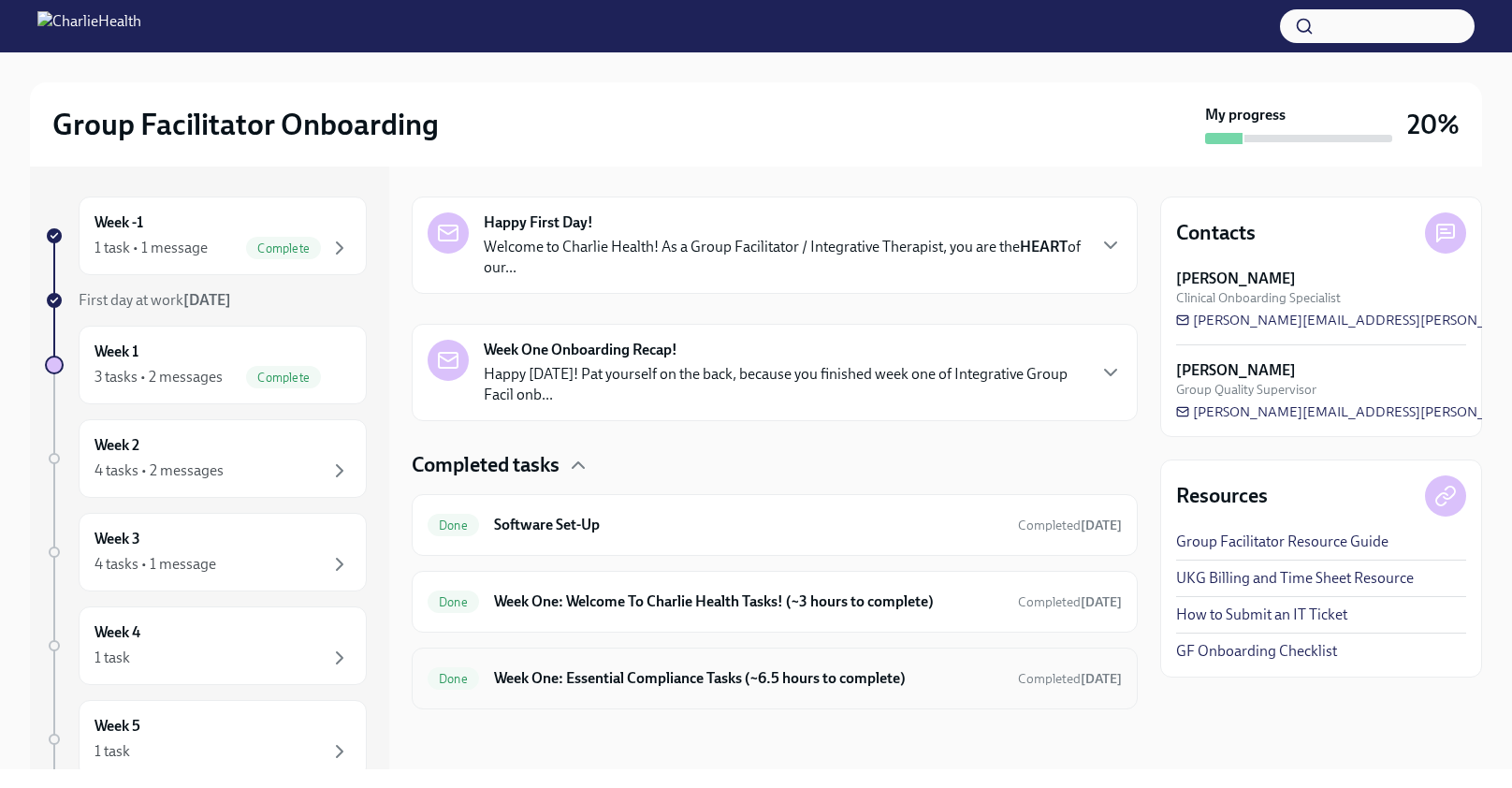
click at [660, 680] on h6 "Week One: Essential Compliance Tasks (~6.5 hours to complete)" at bounding box center [748, 678] width 509 height 21
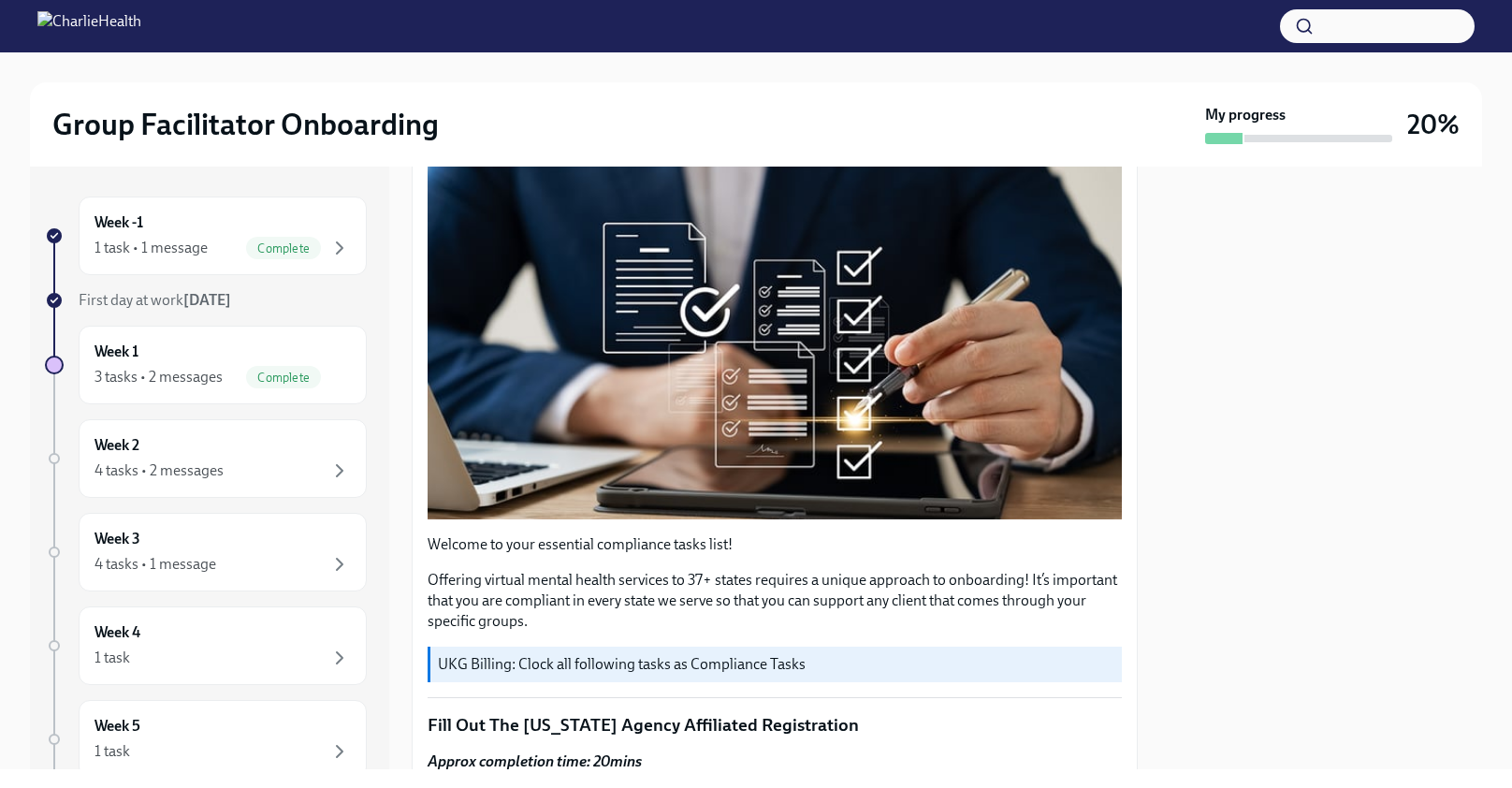
scroll to position [259, 0]
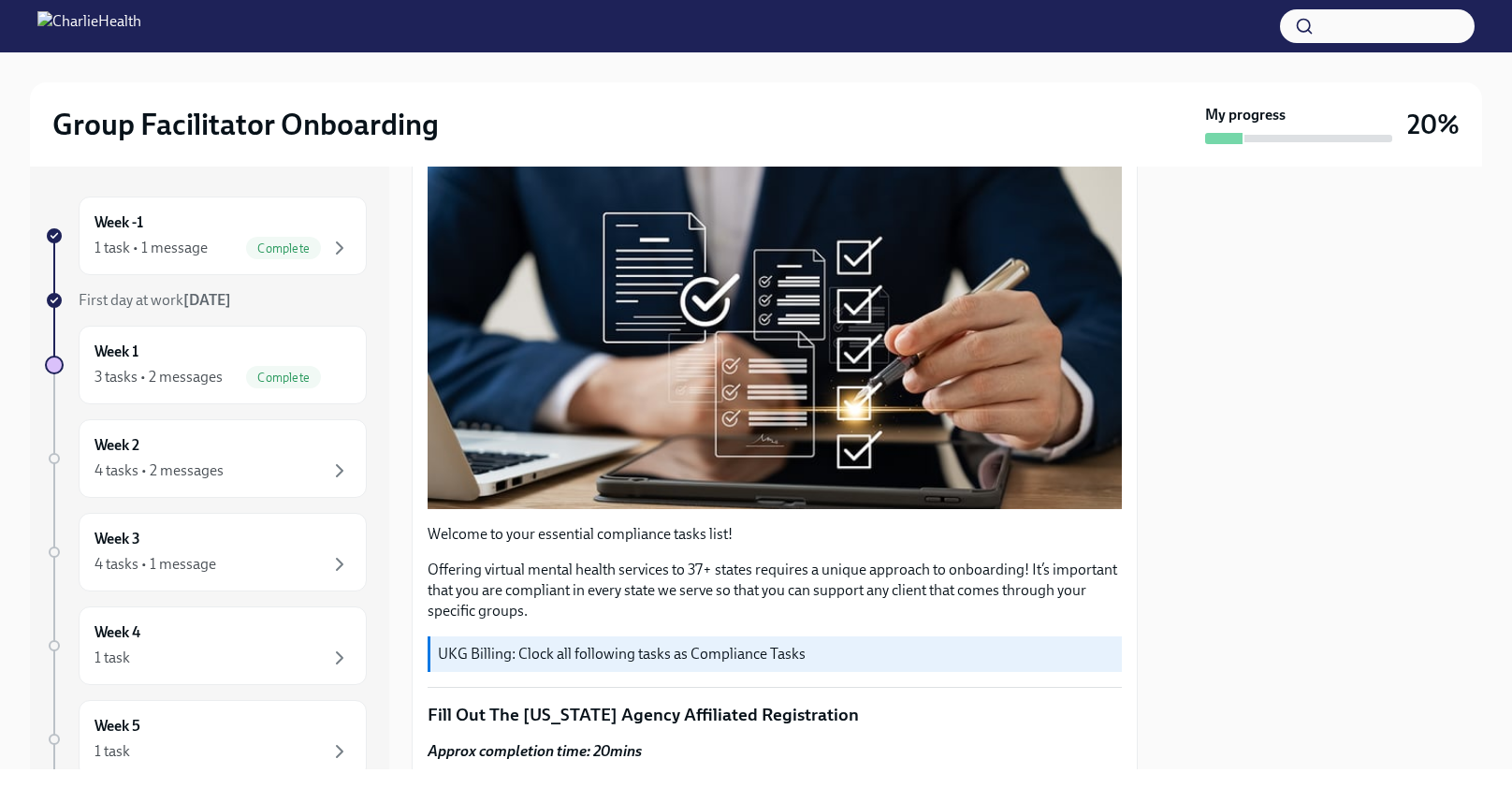
click at [335, 294] on div "First day at work [DATE]" at bounding box center [222, 300] width 288 height 21
